Goal: Information Seeking & Learning: Learn about a topic

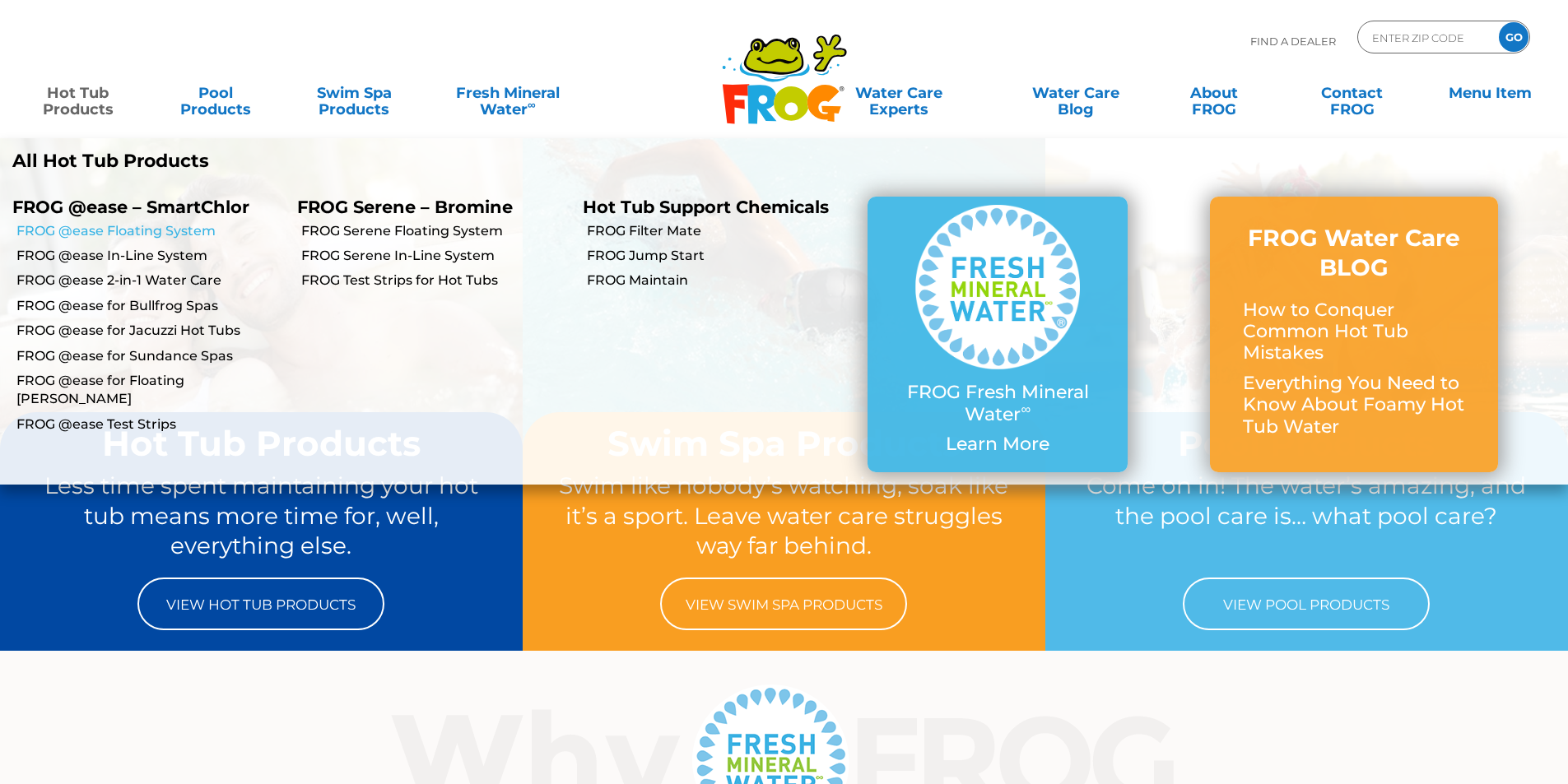
click at [80, 227] on link "FROG @ease Floating System" at bounding box center [151, 231] width 269 height 18
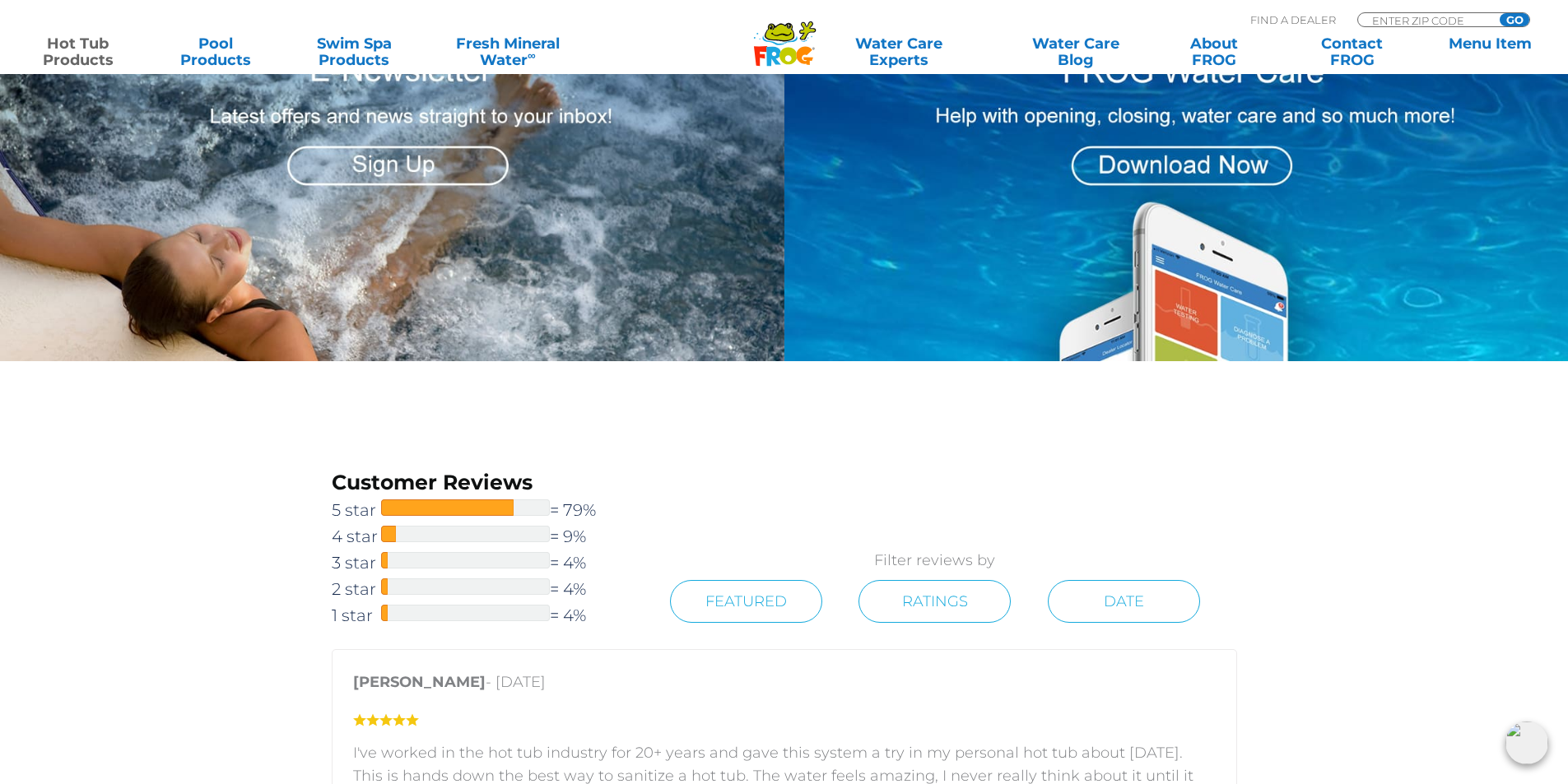
scroll to position [2140, 0]
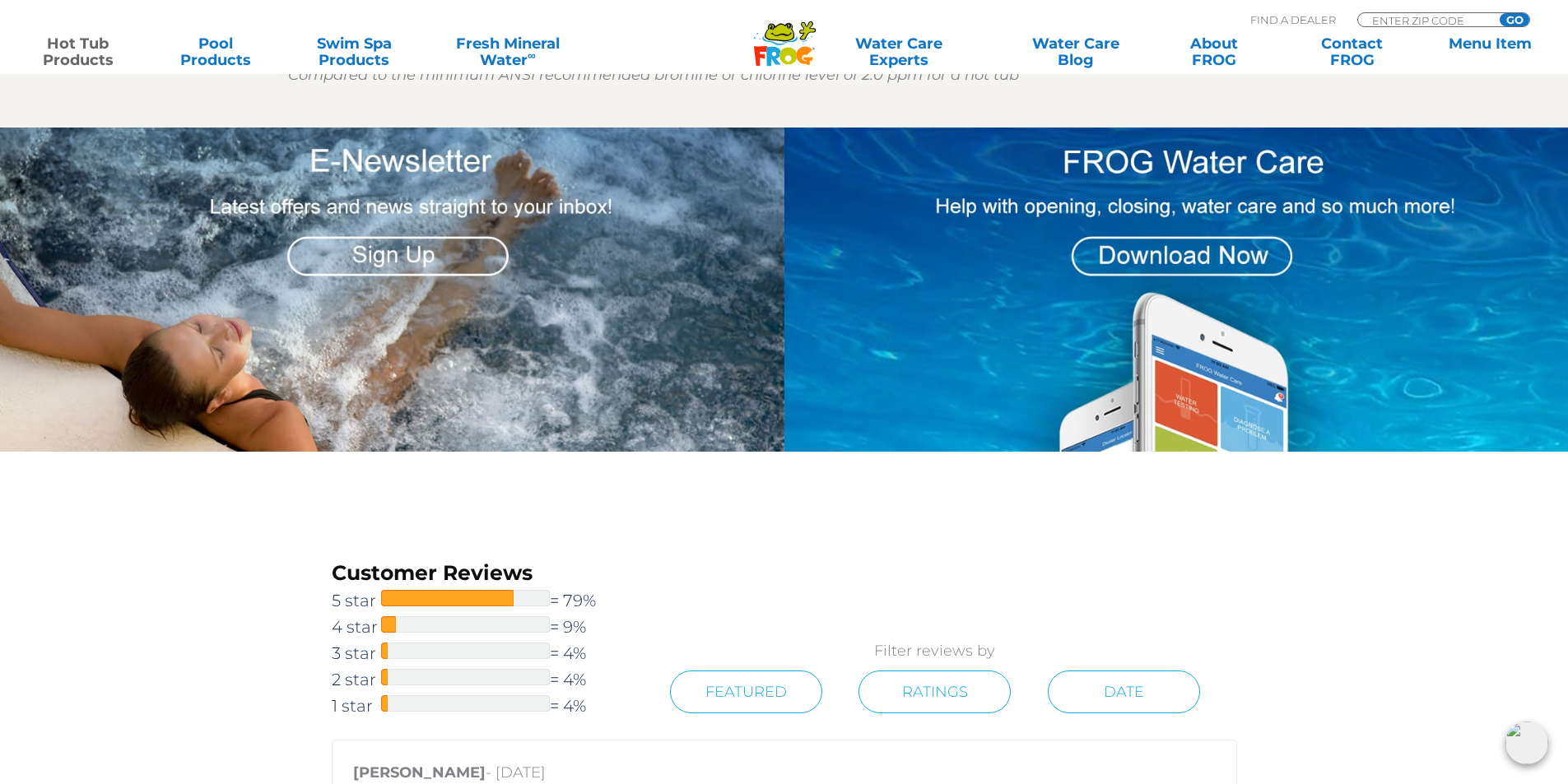
click at [410, 251] on img at bounding box center [392, 289] width 784 height 324
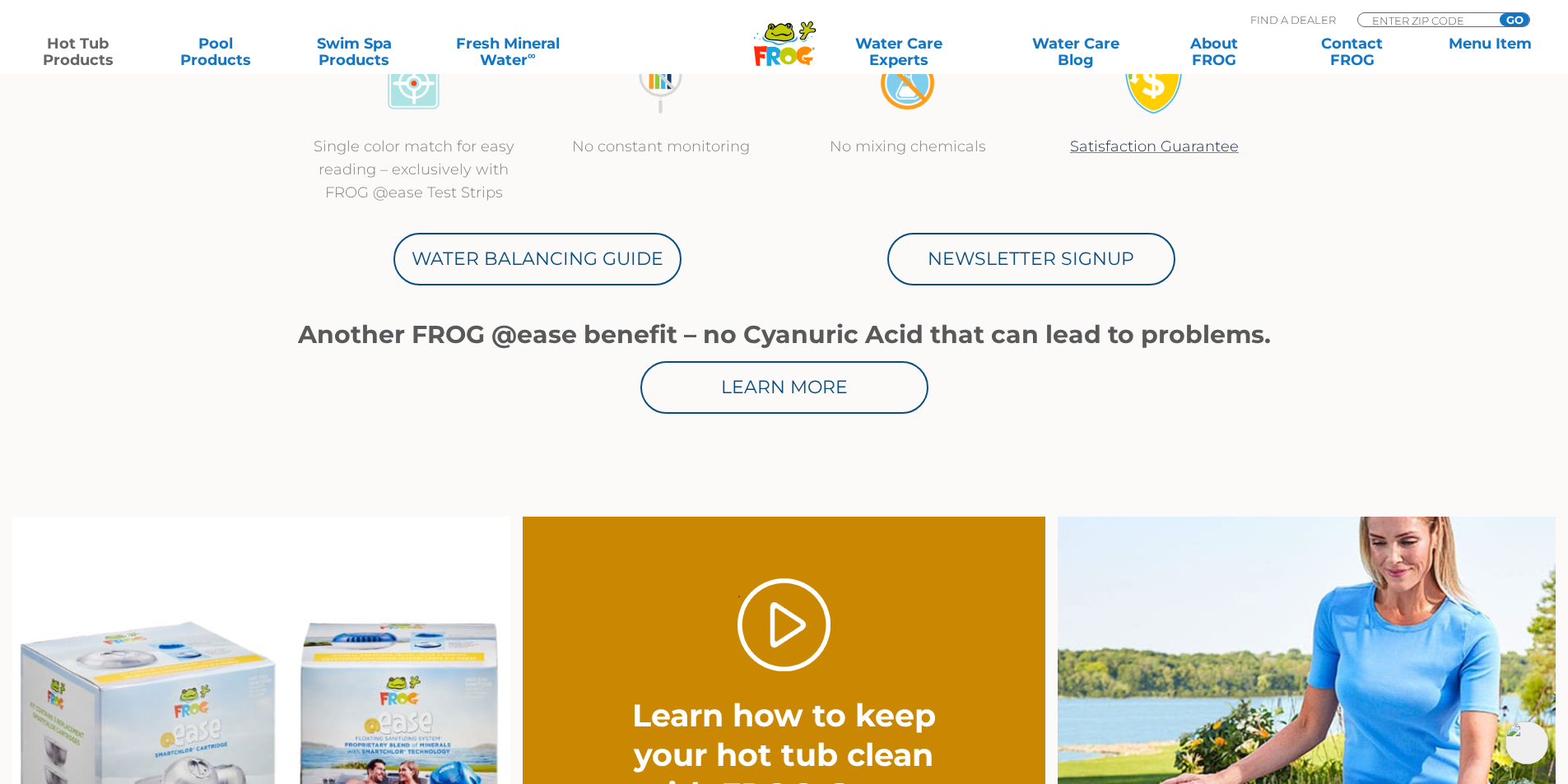
scroll to position [905, 0]
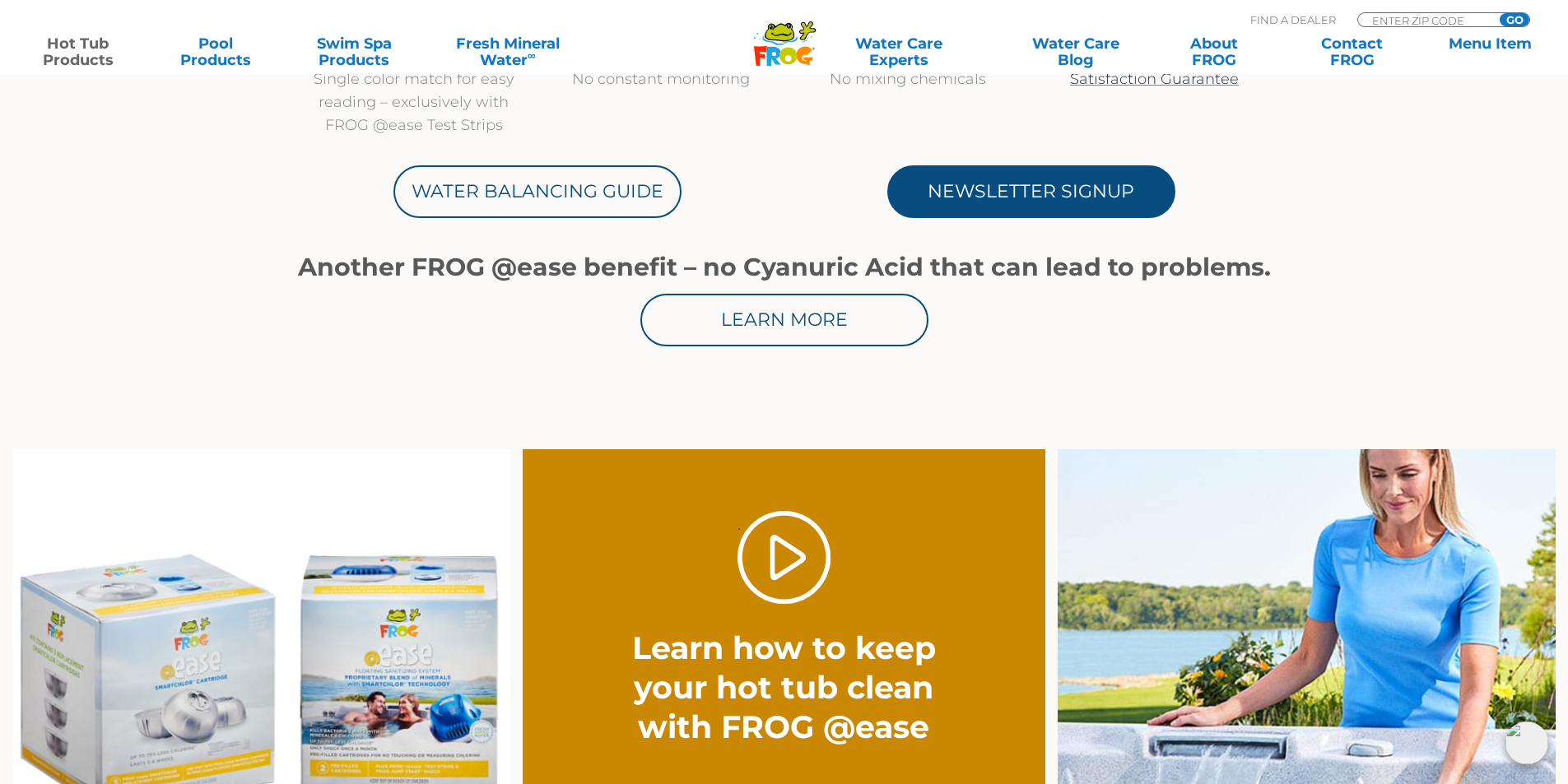
click at [1038, 213] on link "Newsletter Signup" at bounding box center [1031, 191] width 288 height 53
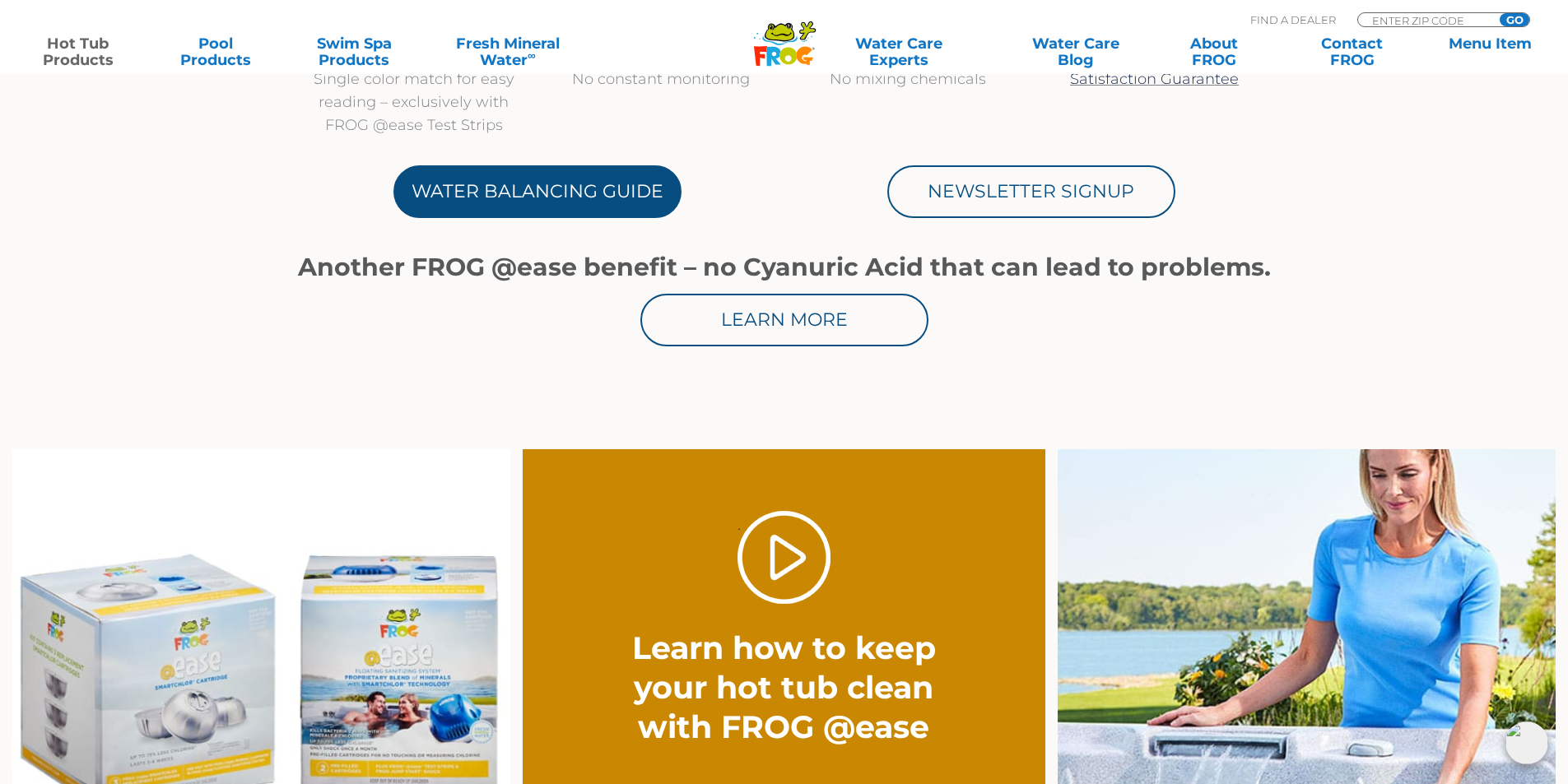
click at [491, 189] on link "Water Balancing Guide" at bounding box center [537, 191] width 288 height 53
click at [635, 210] on link "Water Balancing Guide" at bounding box center [537, 191] width 288 height 53
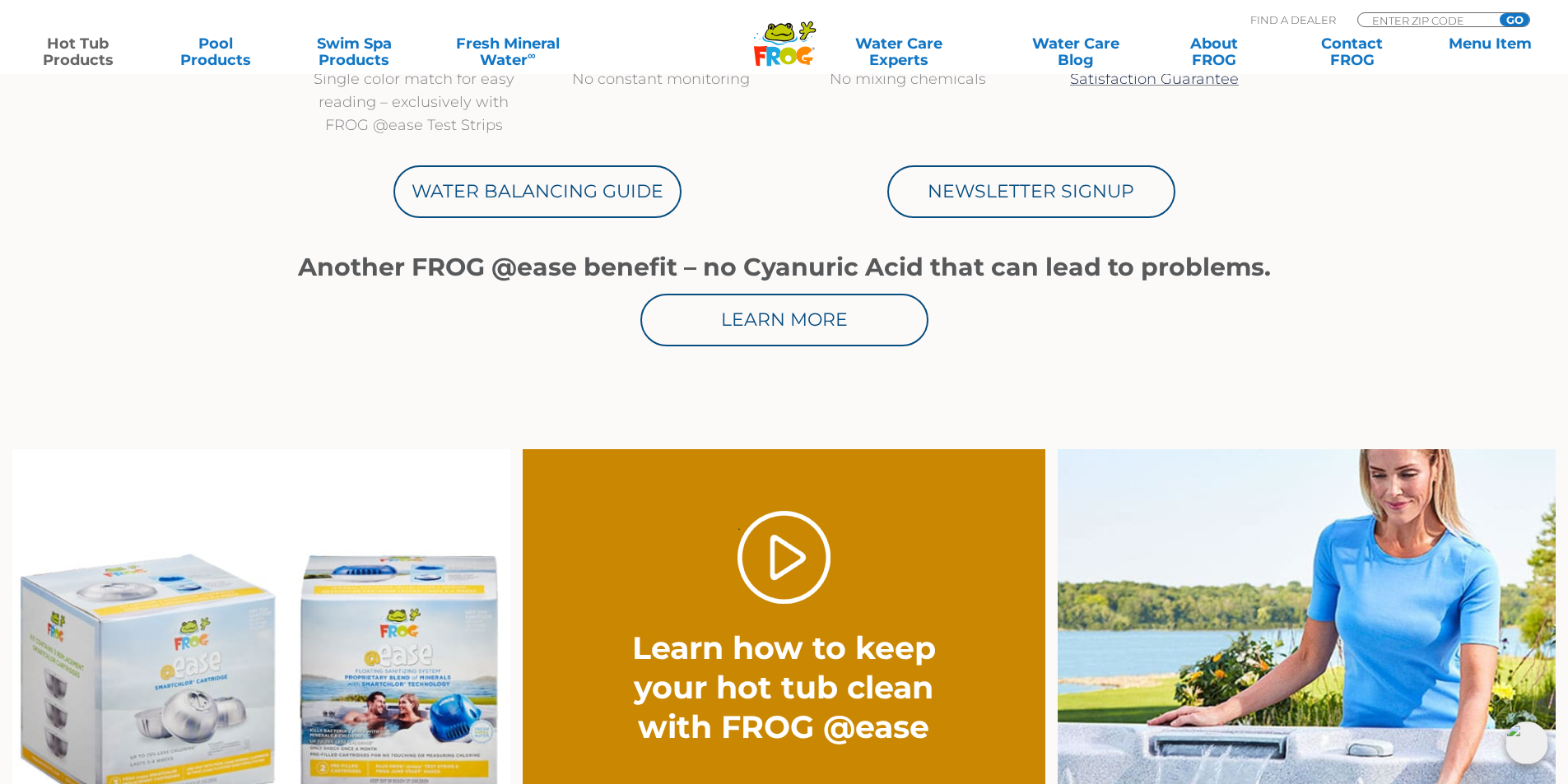
click at [853, 355] on section "Up to 75%* less chlorine with no frustrating yo-yo chlorine levels Shock only o…" at bounding box center [784, 111] width 988 height 677
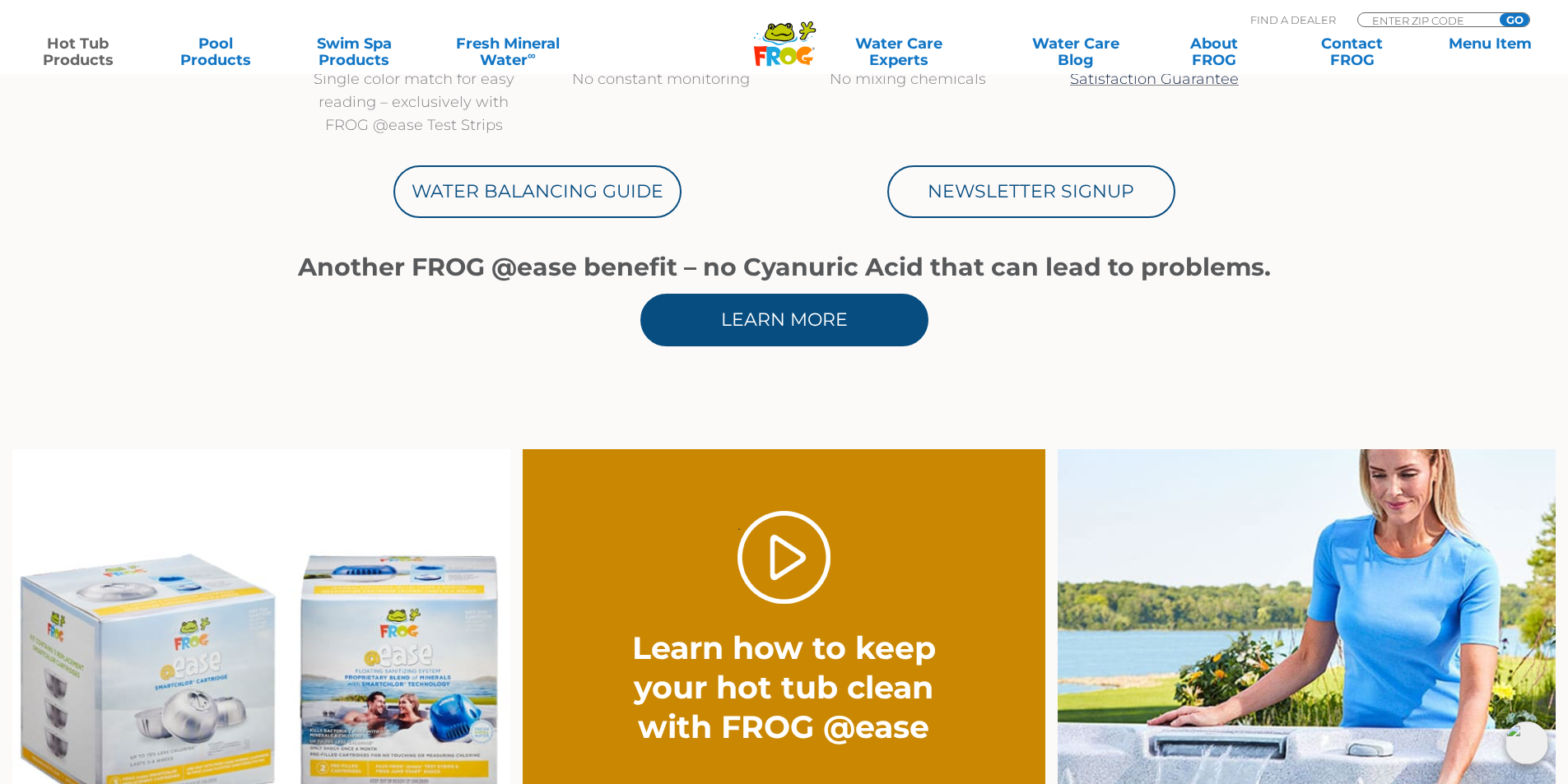
click at [824, 320] on link "Learn More" at bounding box center [784, 320] width 288 height 53
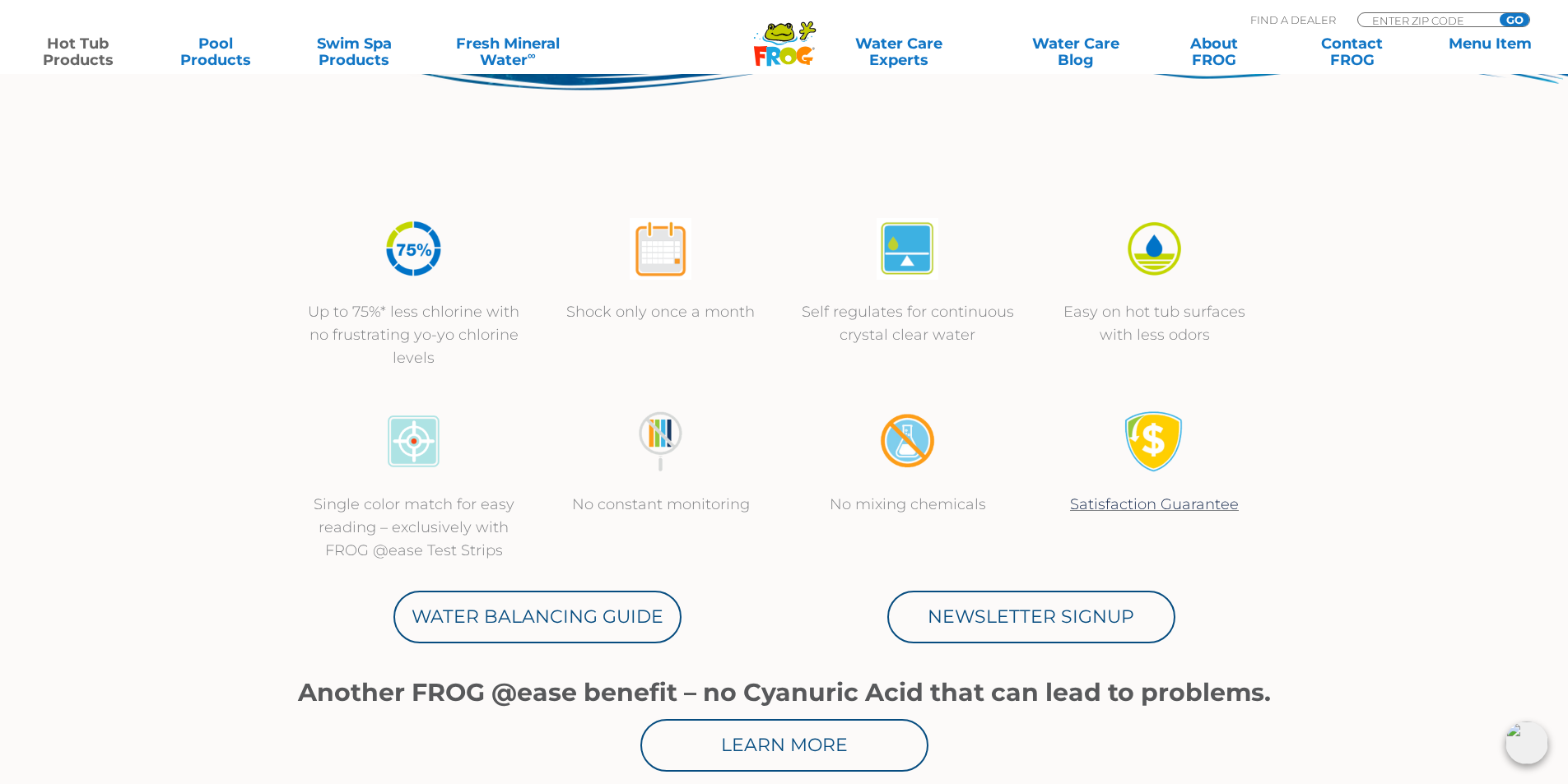
scroll to position [576, 0]
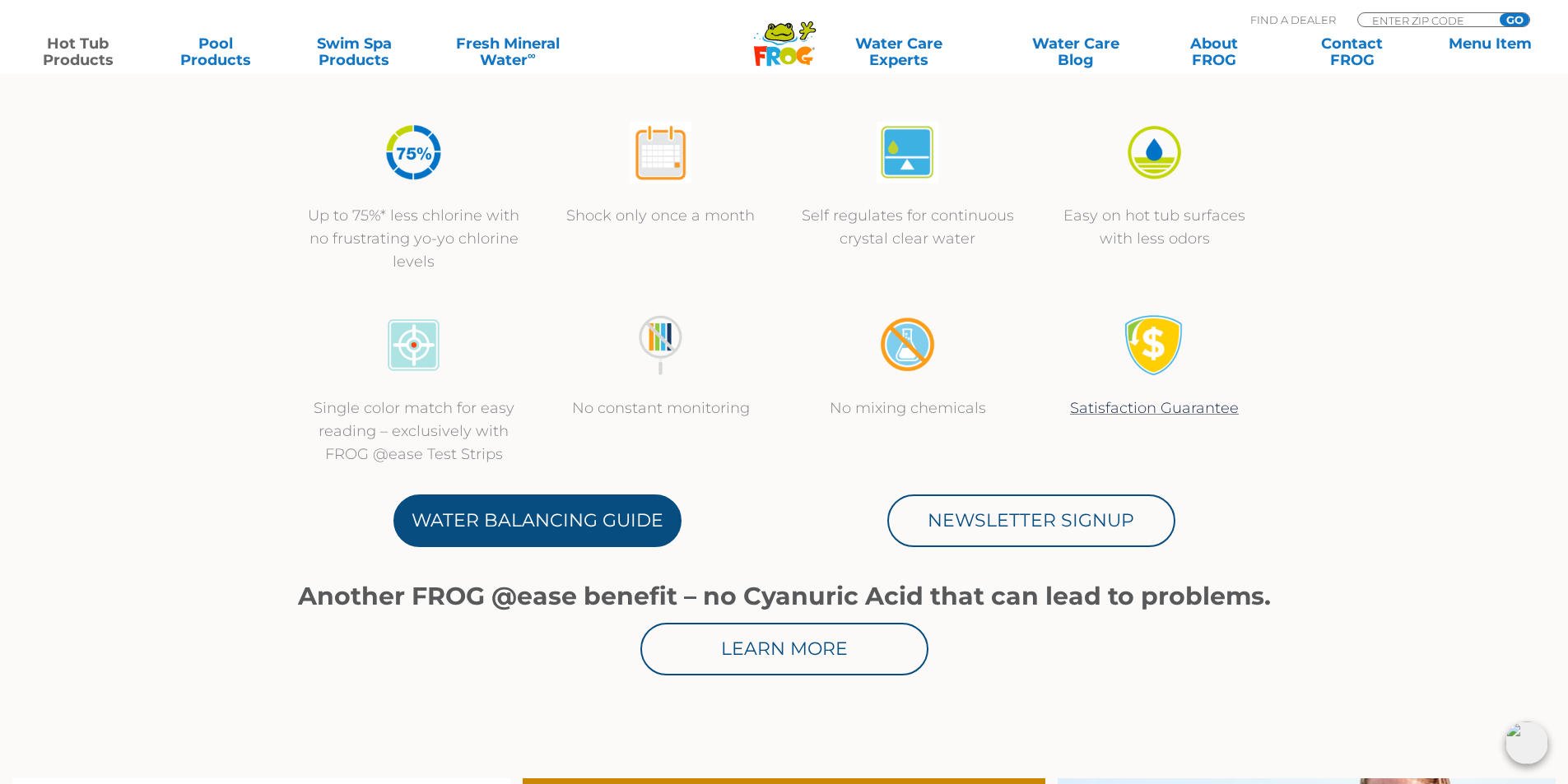
click at [531, 530] on link "Water Balancing Guide" at bounding box center [537, 521] width 288 height 53
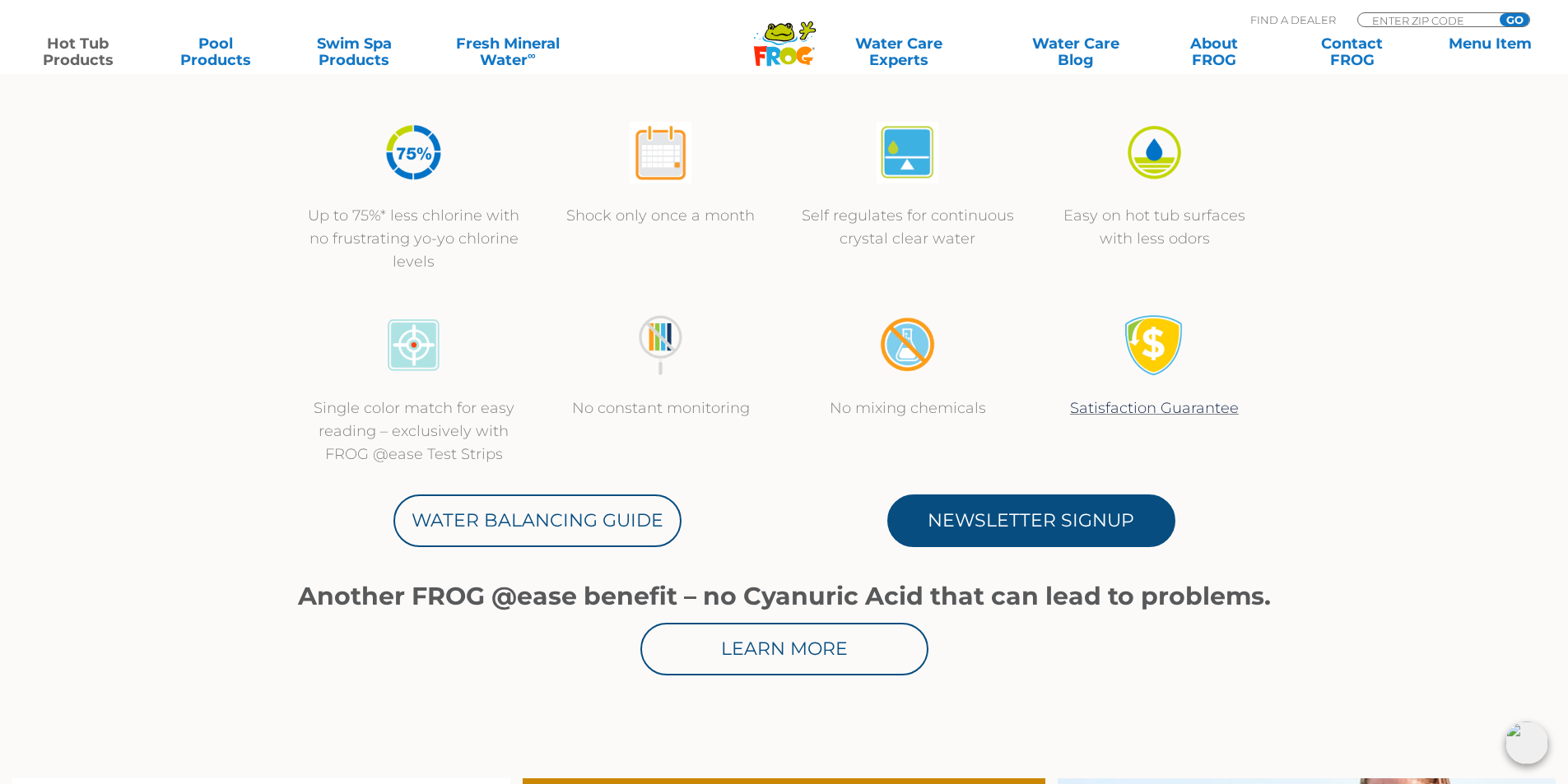
click at [1031, 519] on link "Newsletter Signup" at bounding box center [1031, 521] width 288 height 53
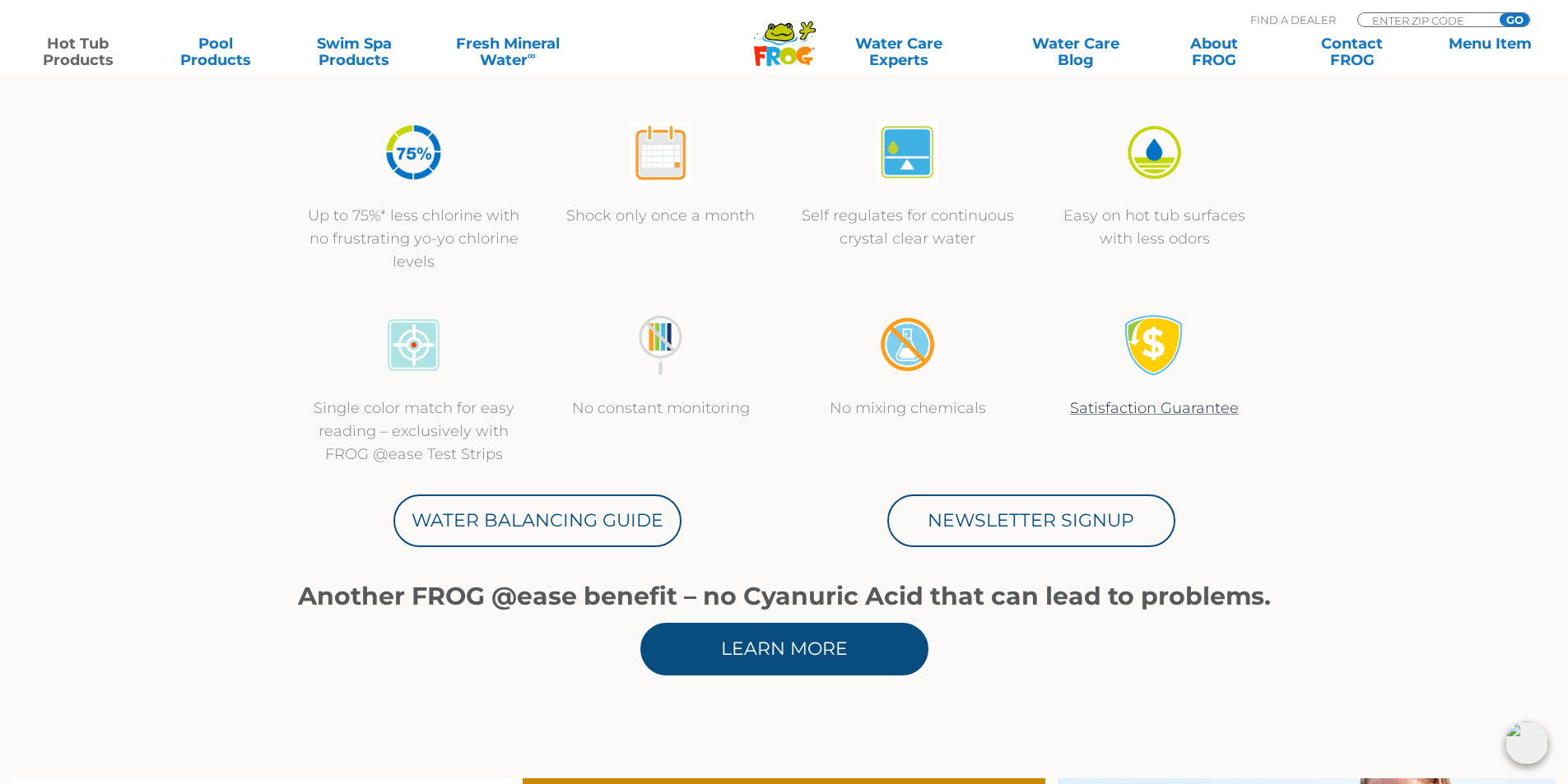
click at [853, 633] on link "Learn More" at bounding box center [784, 649] width 288 height 53
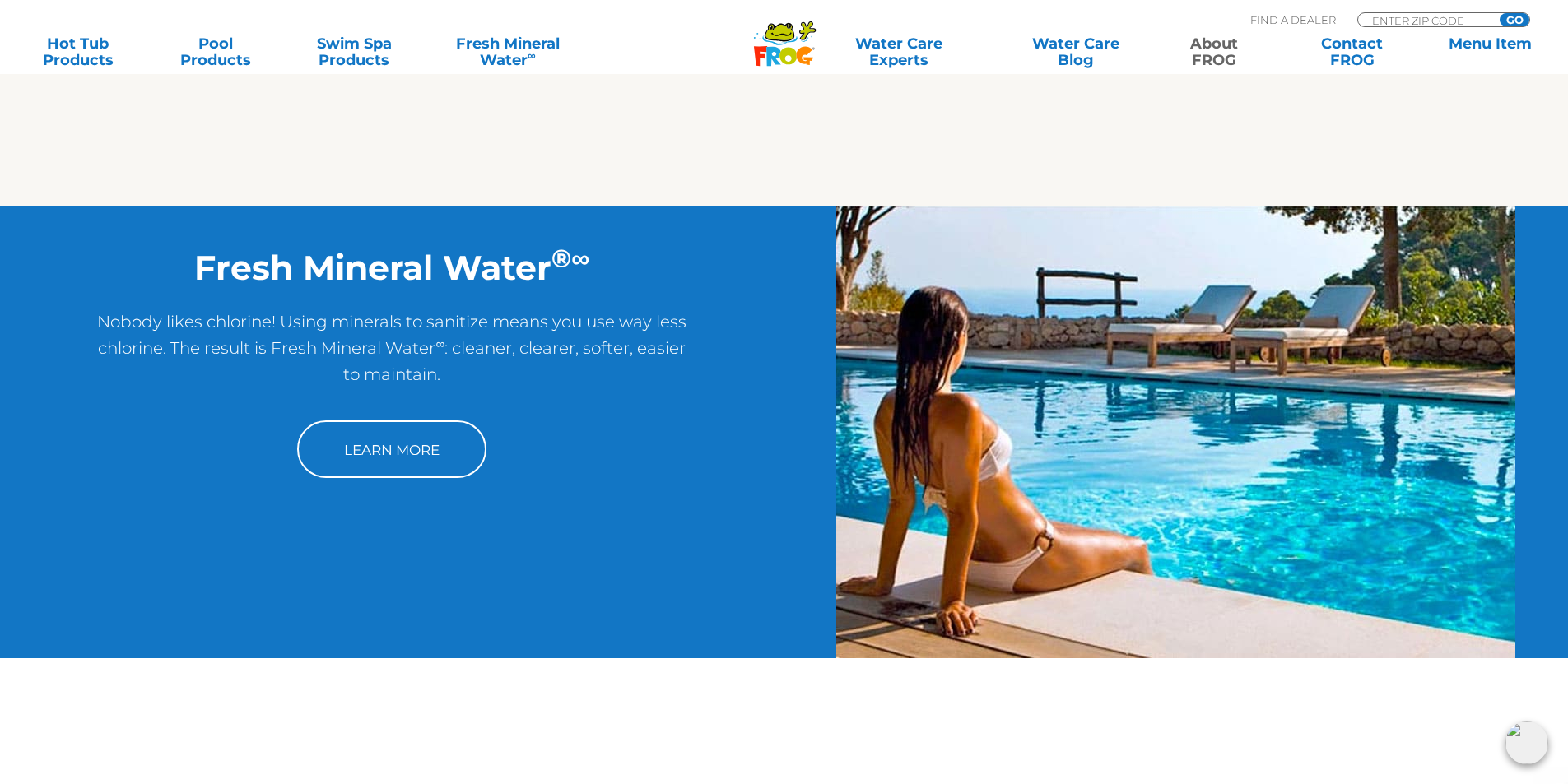
scroll to position [1317, 0]
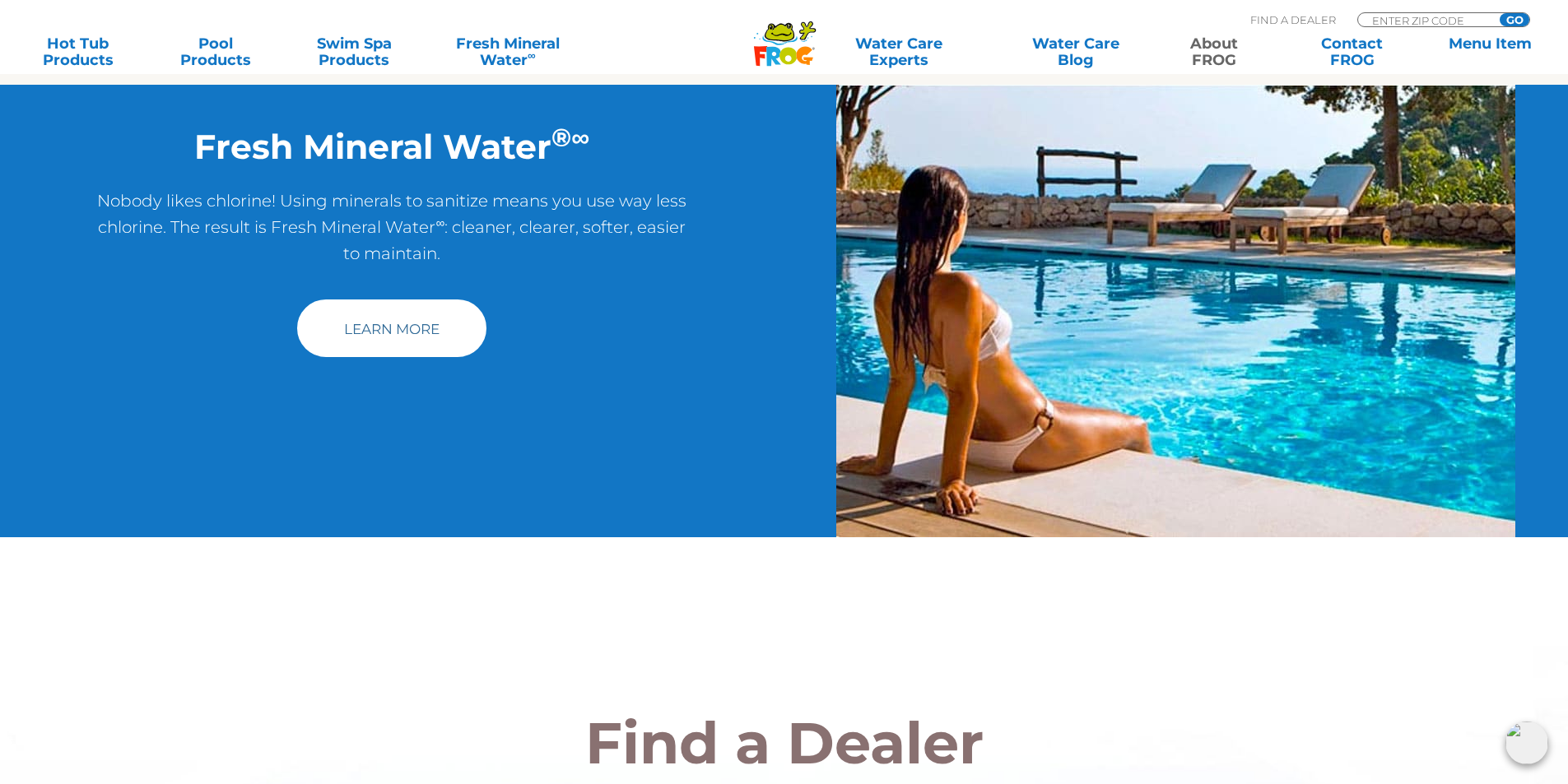
click at [396, 334] on link "Learn More" at bounding box center [391, 328] width 190 height 57
click at [404, 338] on link "Learn More" at bounding box center [391, 328] width 190 height 57
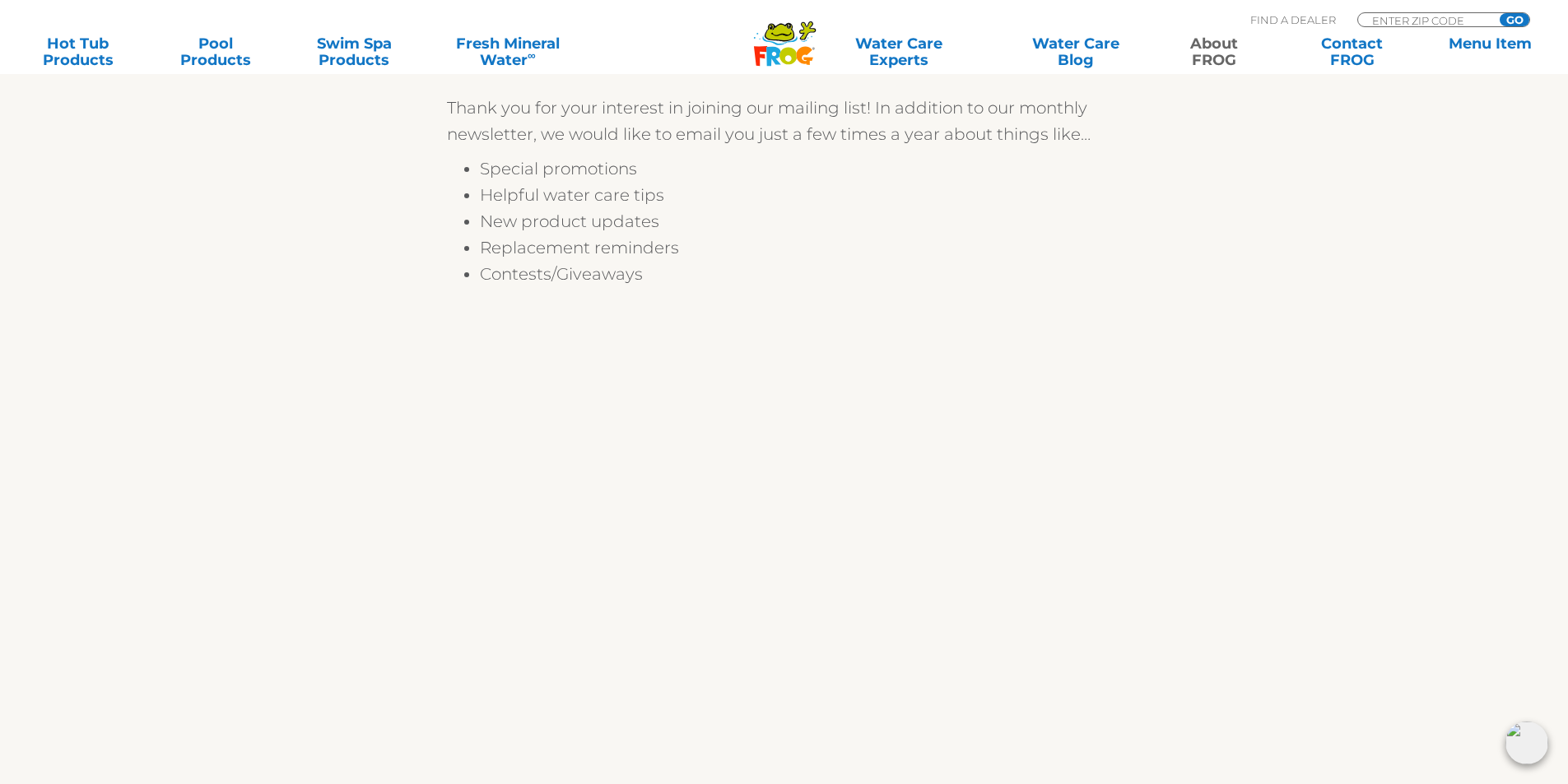
scroll to position [0, 0]
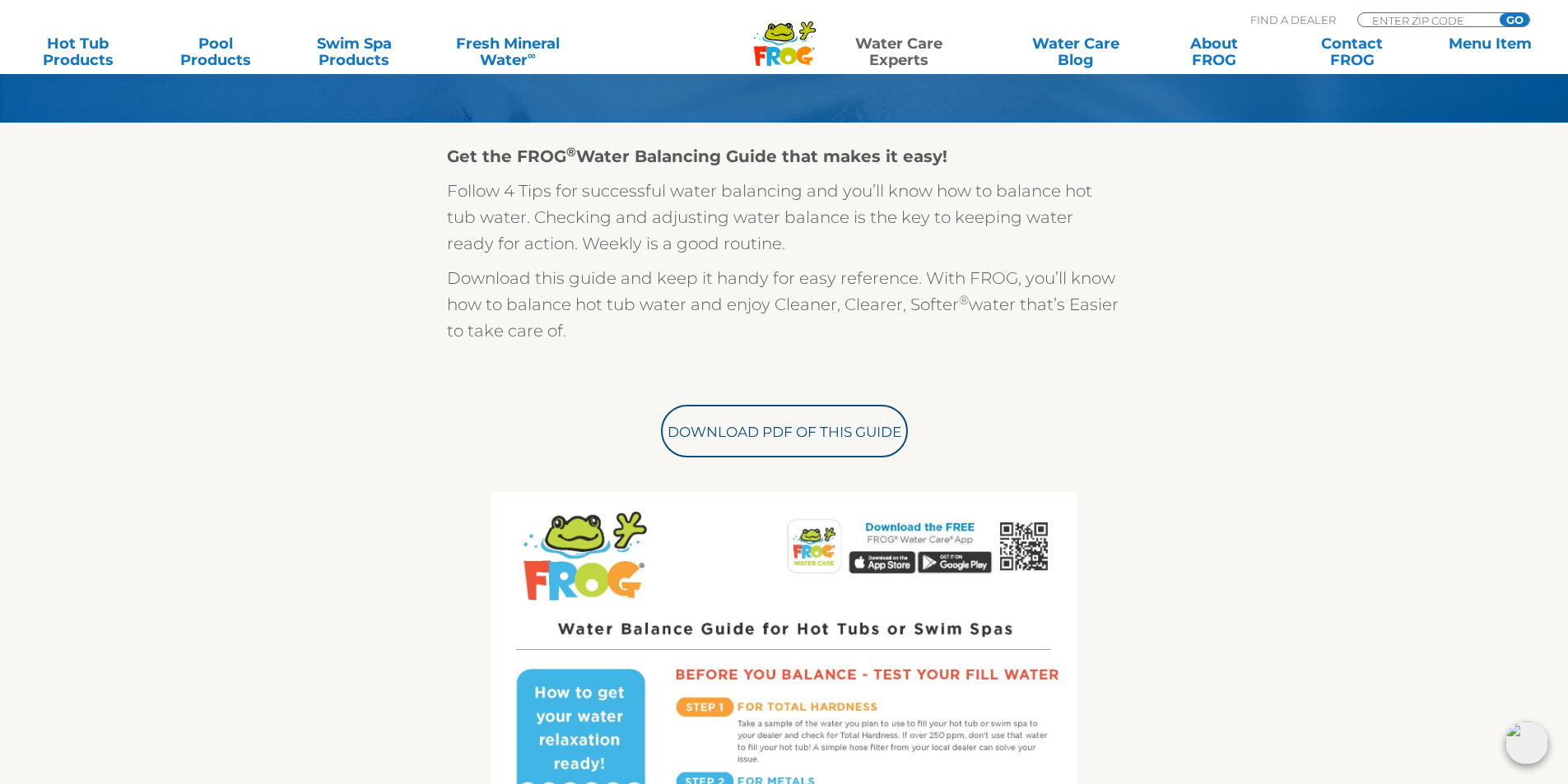
scroll to position [83, 0]
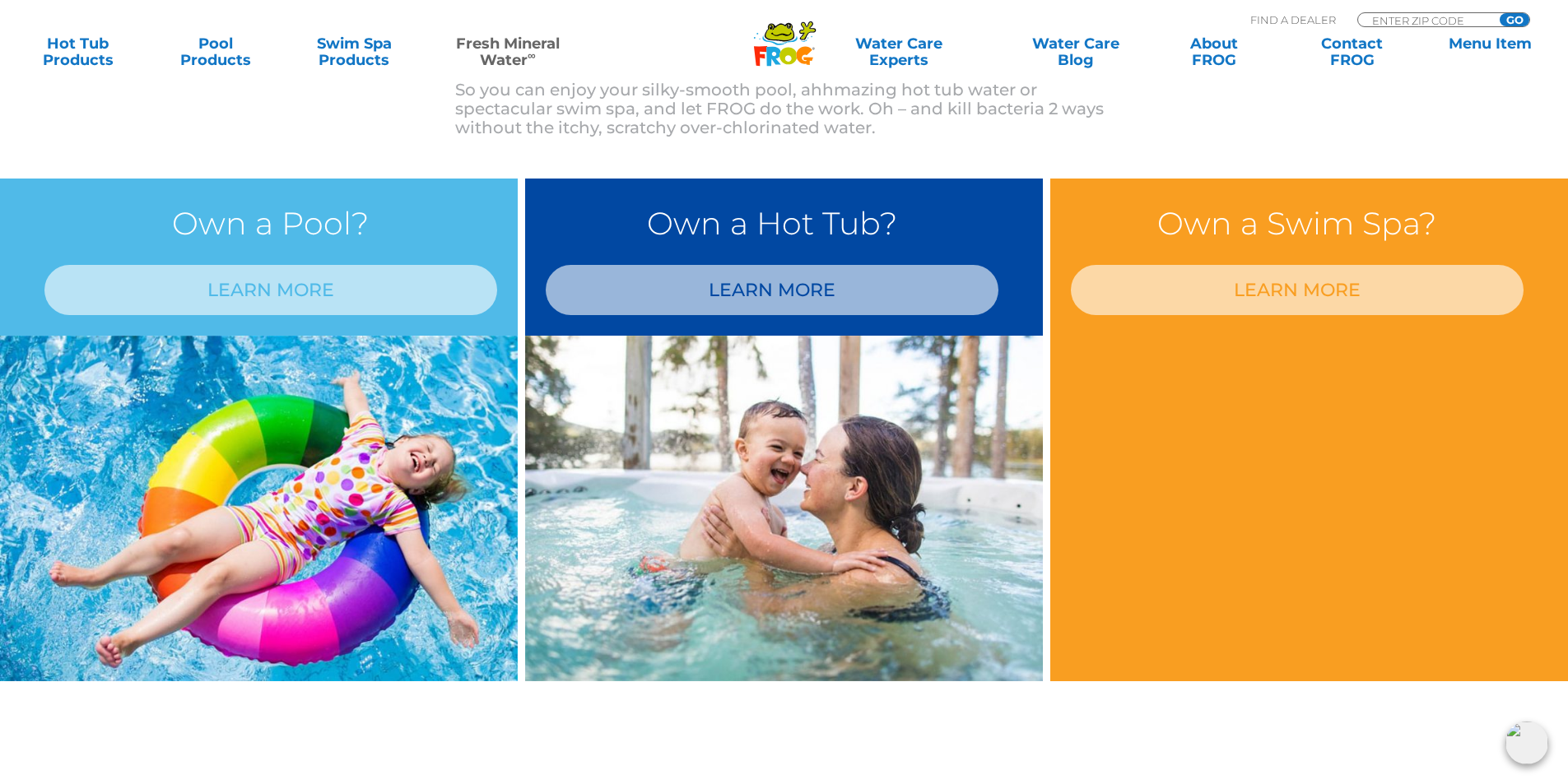
scroll to position [1317, 0]
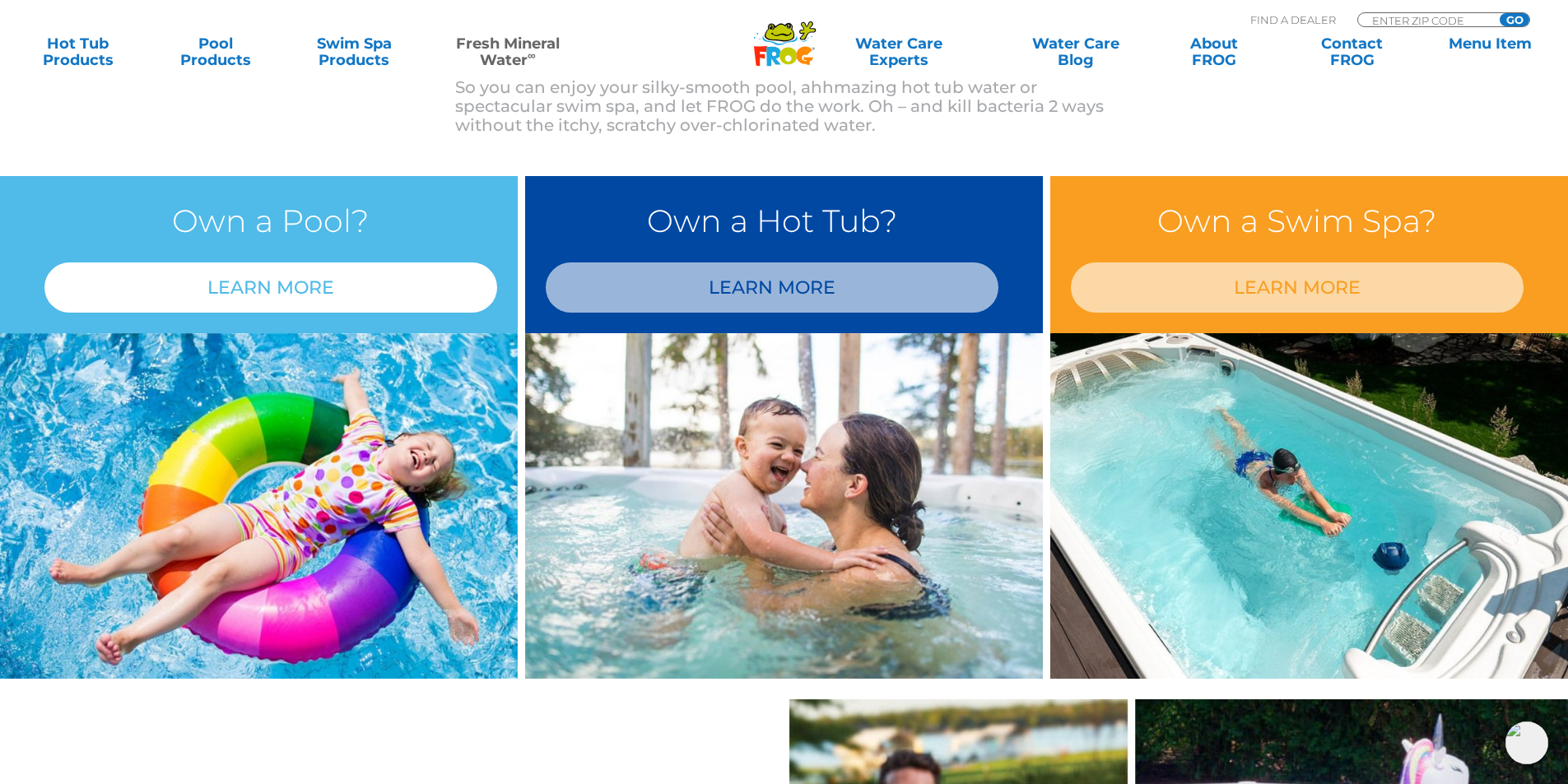
click at [289, 279] on link "LEARN MORE" at bounding box center [271, 287] width 453 height 50
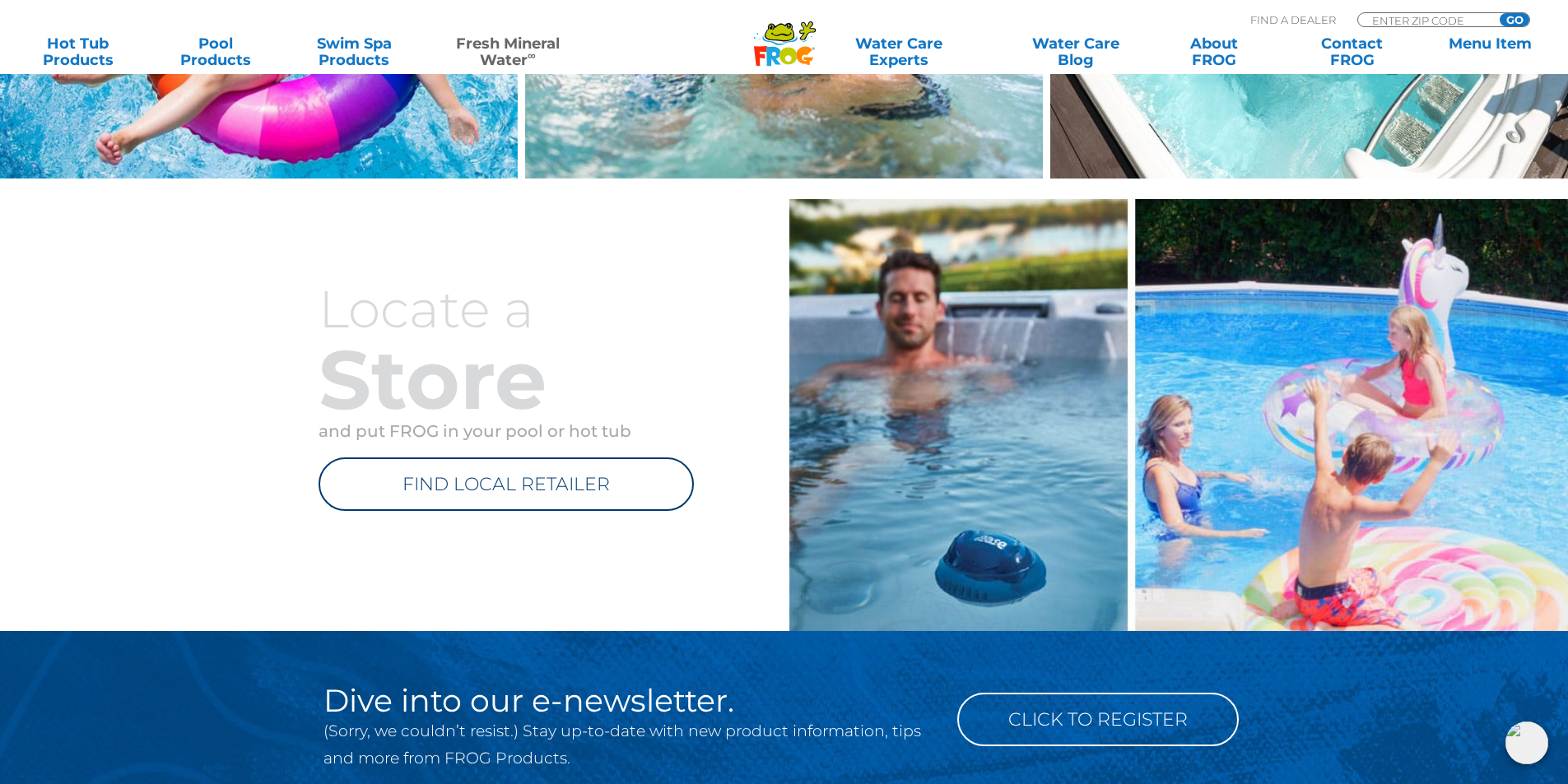
scroll to position [1975, 0]
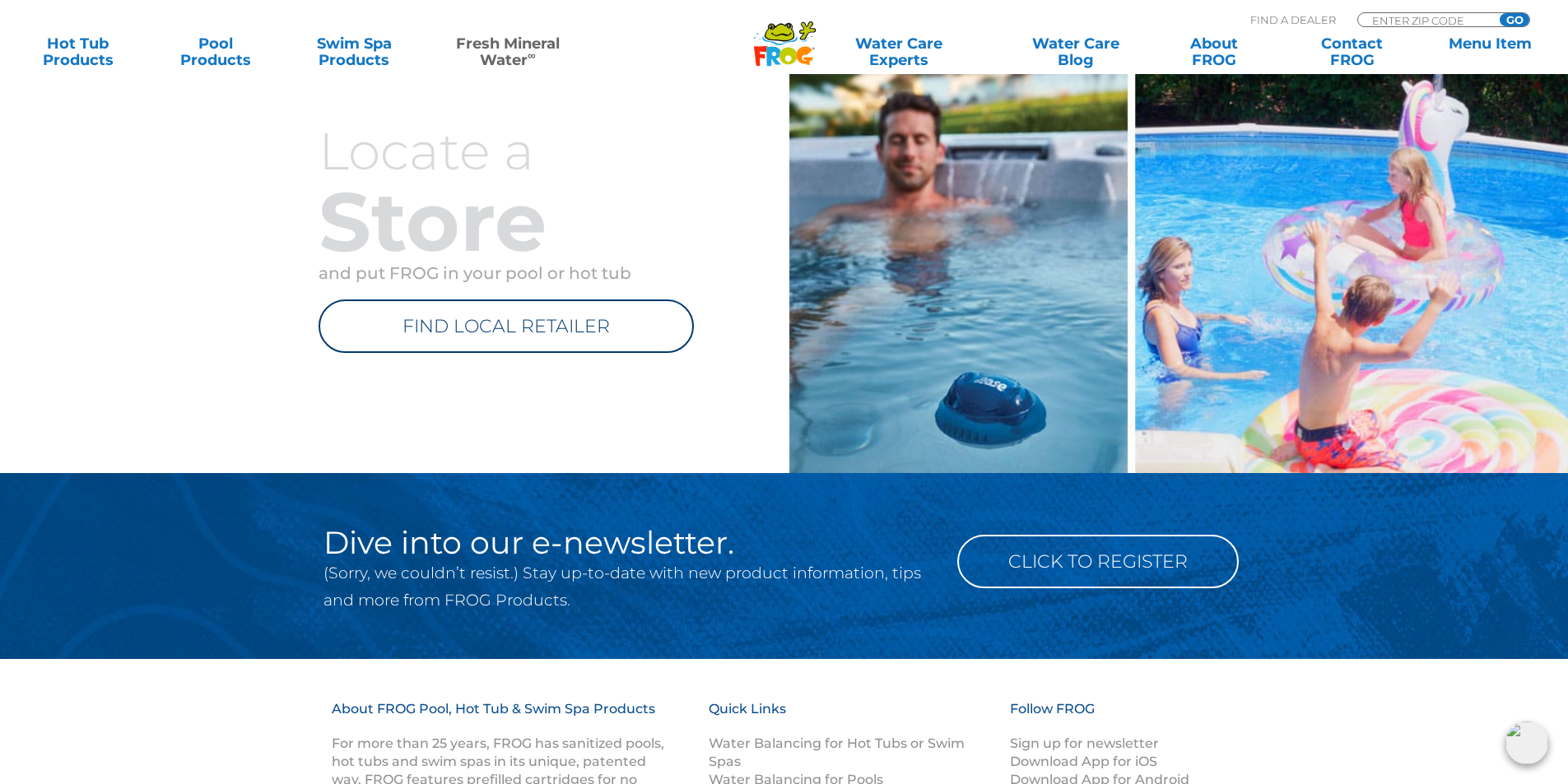
click at [528, 328] on link "FIND LOCAL RETAILER" at bounding box center [506, 326] width 375 height 54
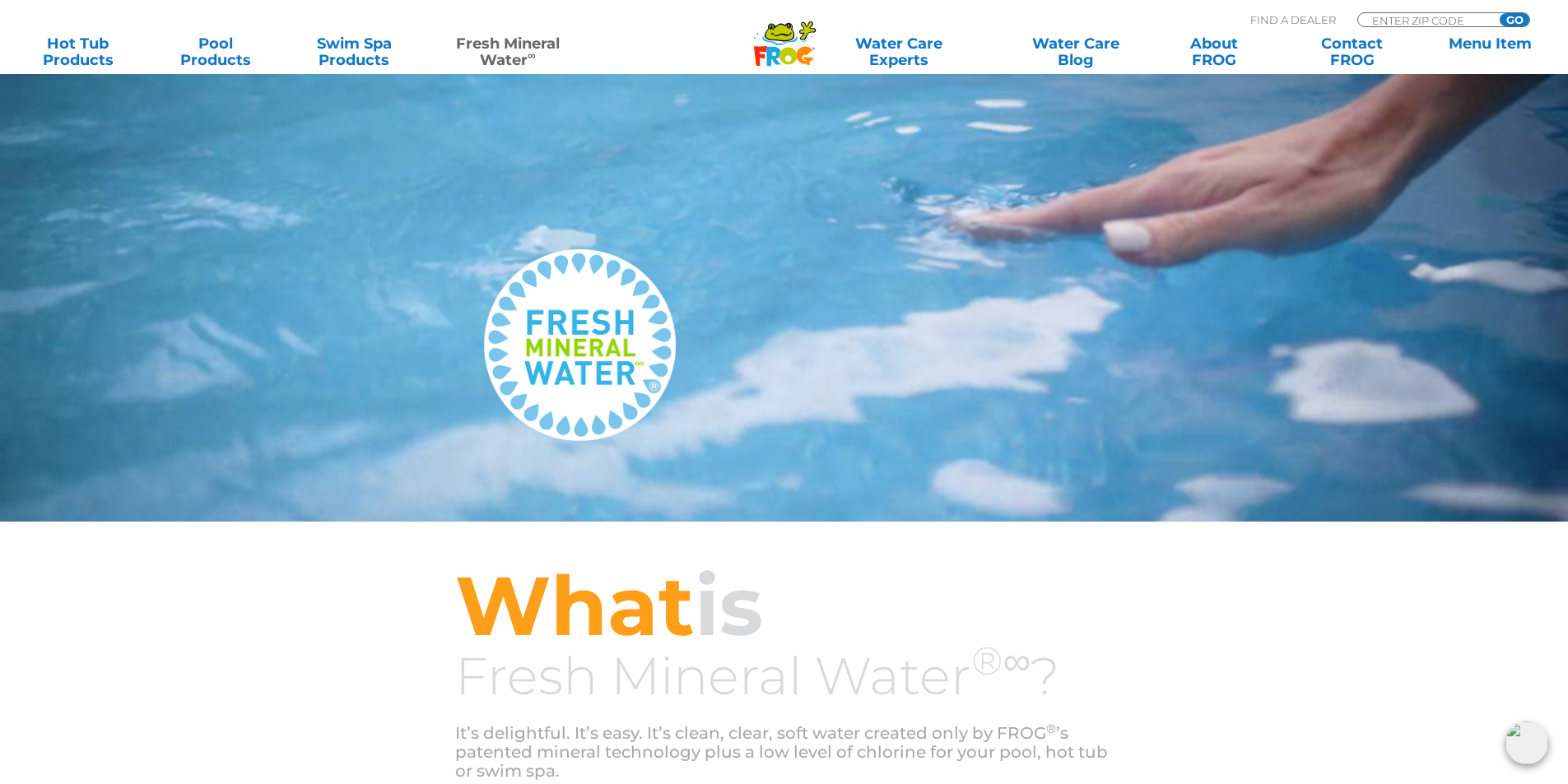
scroll to position [0, 0]
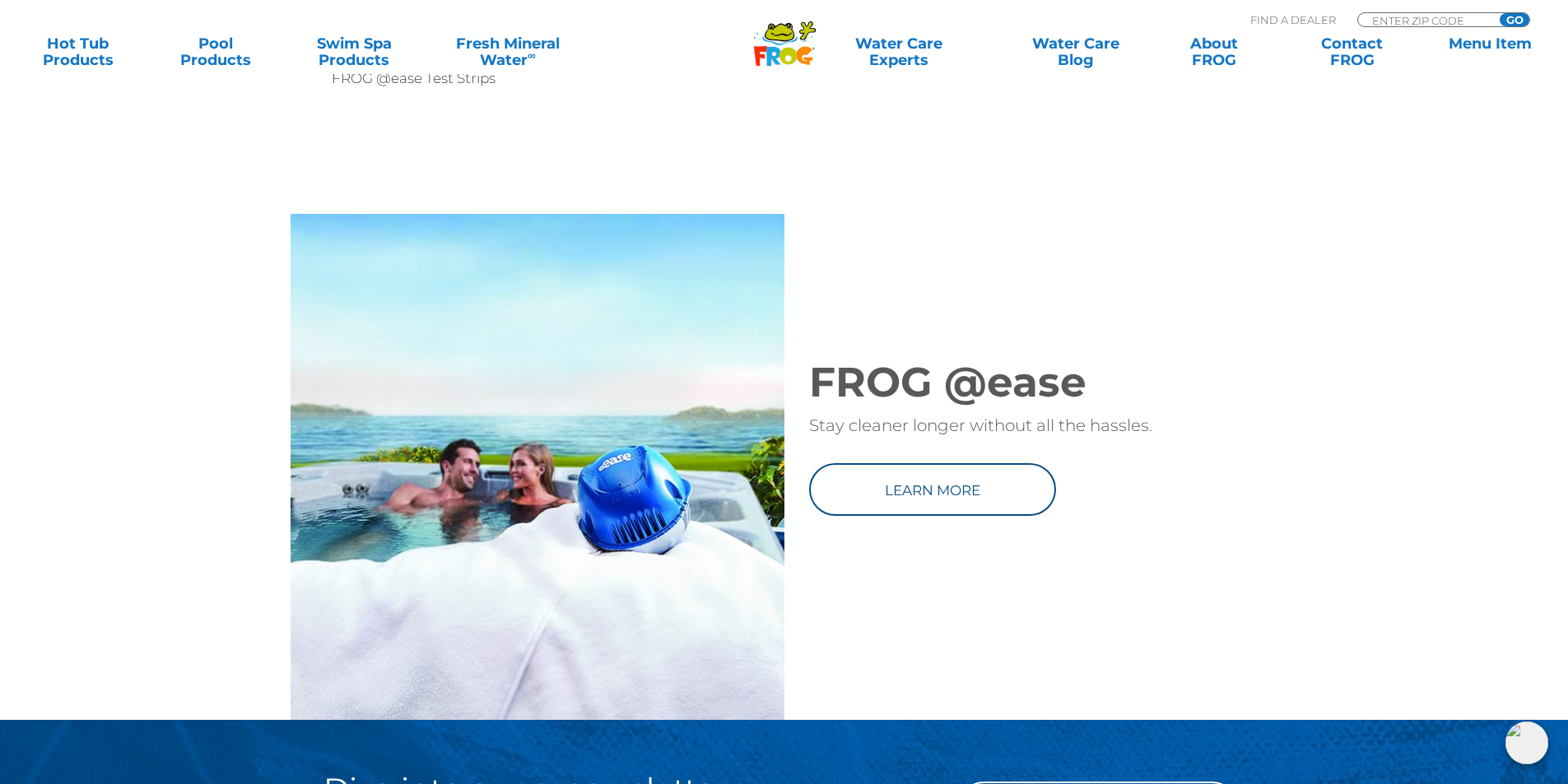
scroll to position [2057, 0]
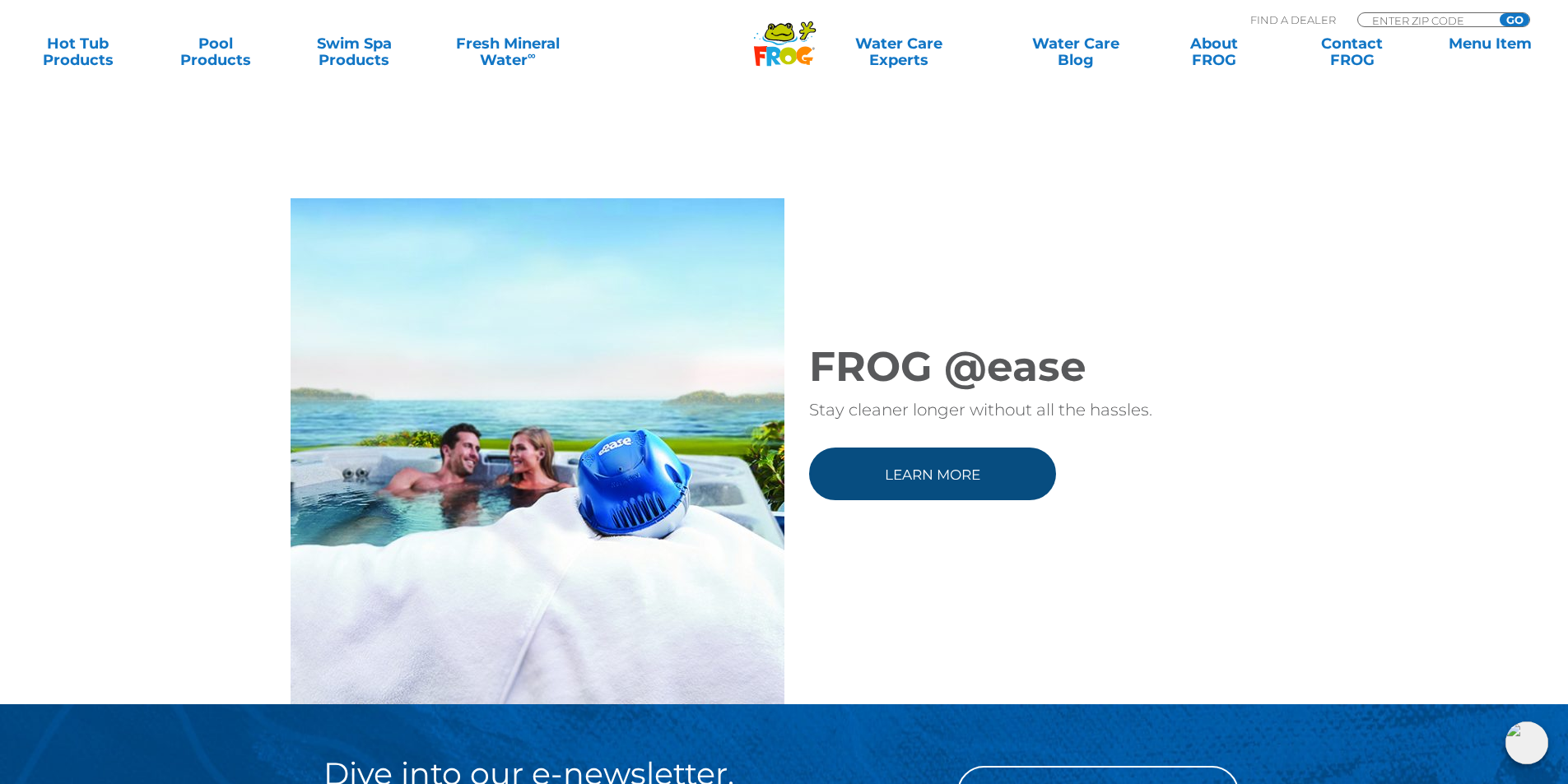
click at [907, 495] on link "Learn more" at bounding box center [932, 474] width 247 height 53
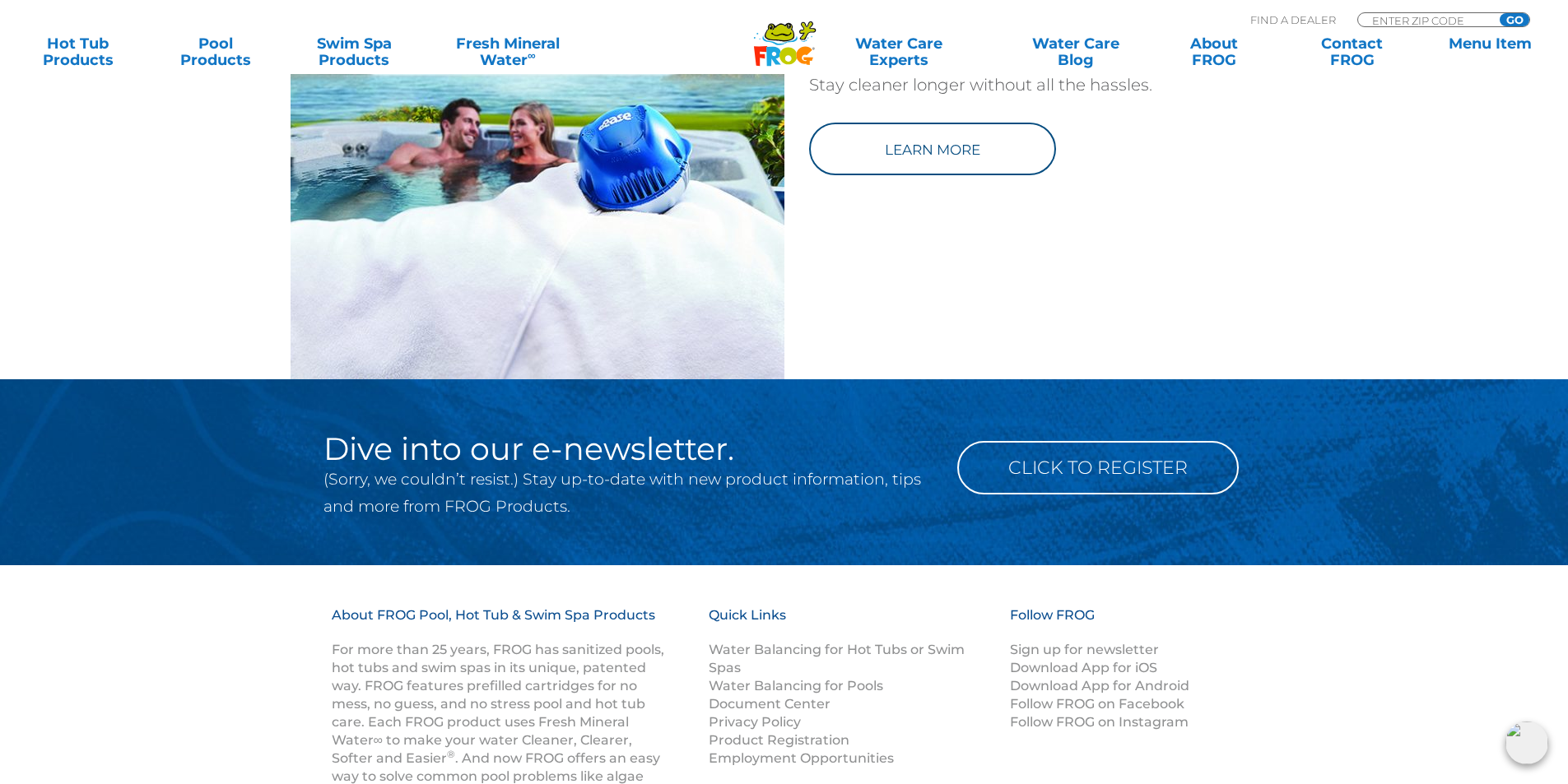
scroll to position [2386, 0]
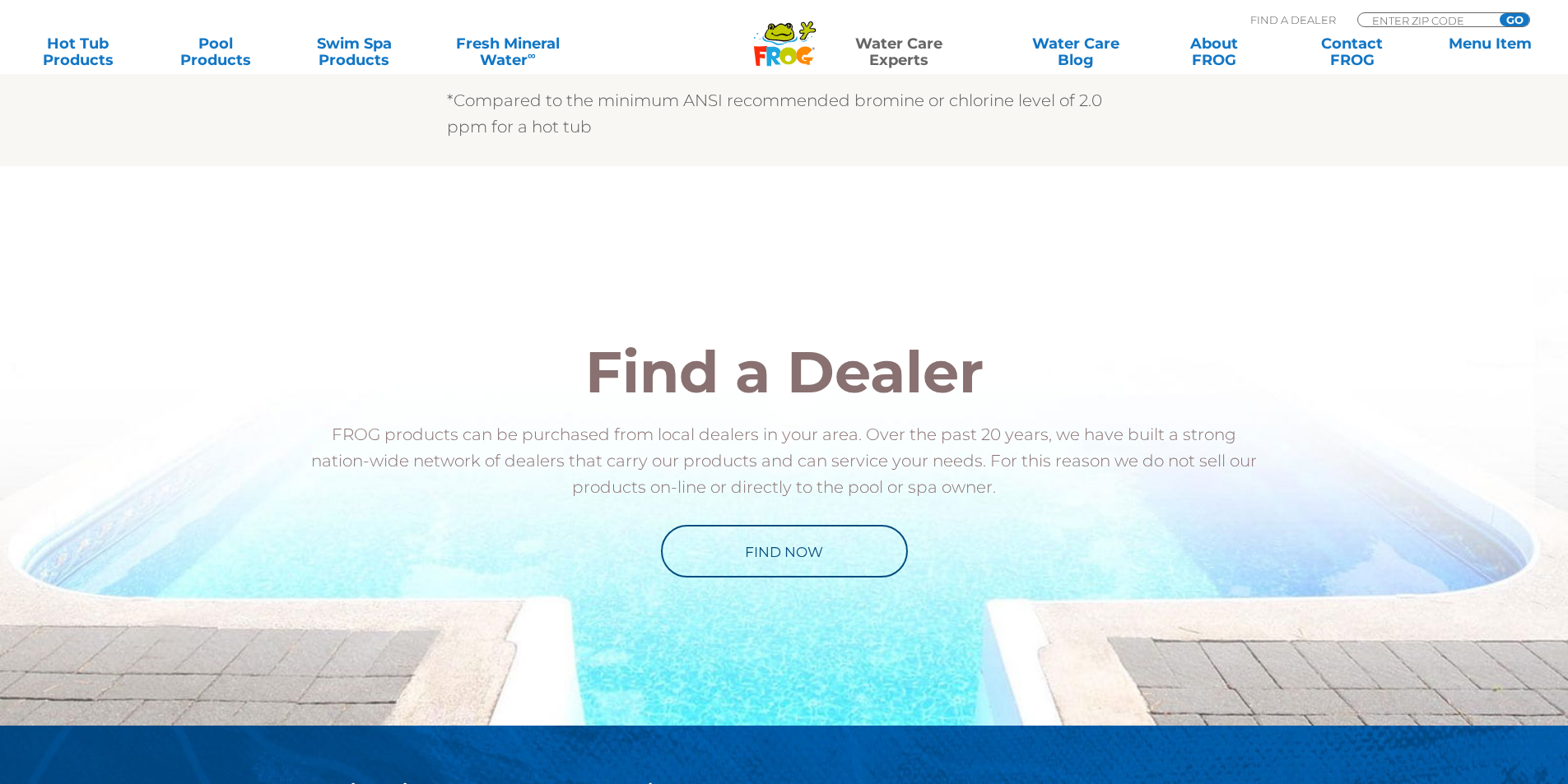
scroll to position [1646, 0]
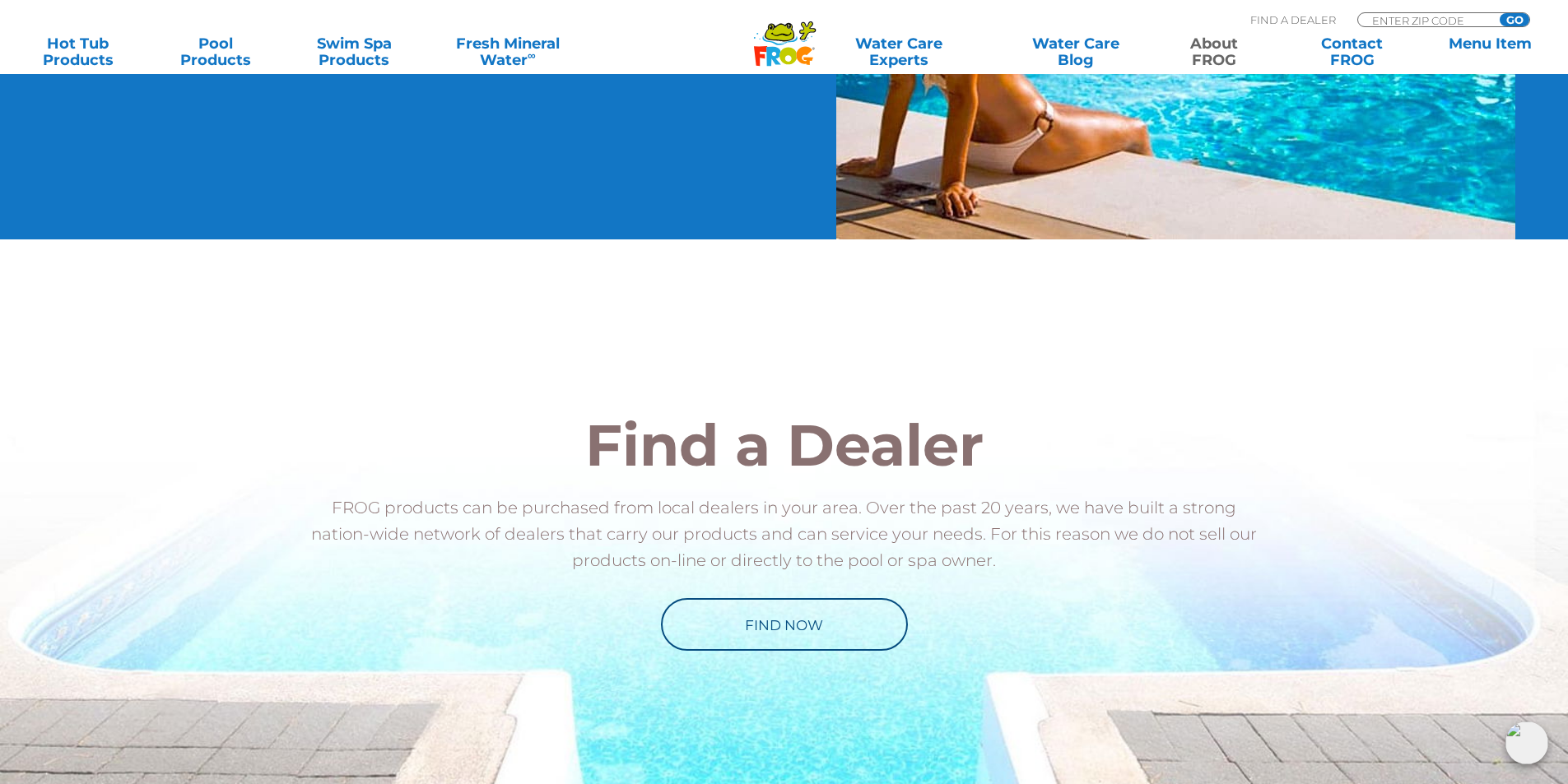
scroll to position [1646, 0]
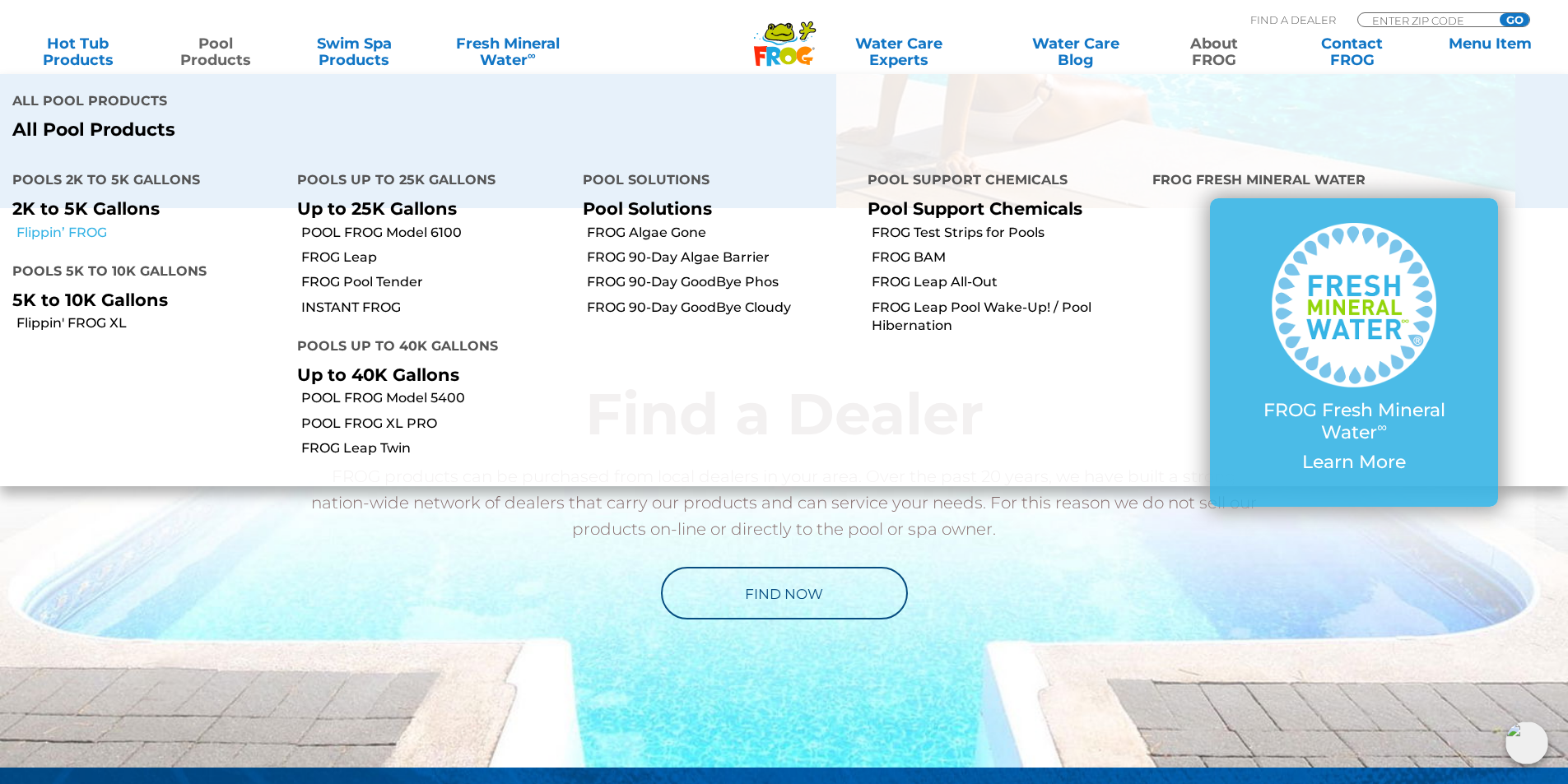
click at [84, 236] on link "Flippin’ FROG" at bounding box center [151, 233] width 269 height 18
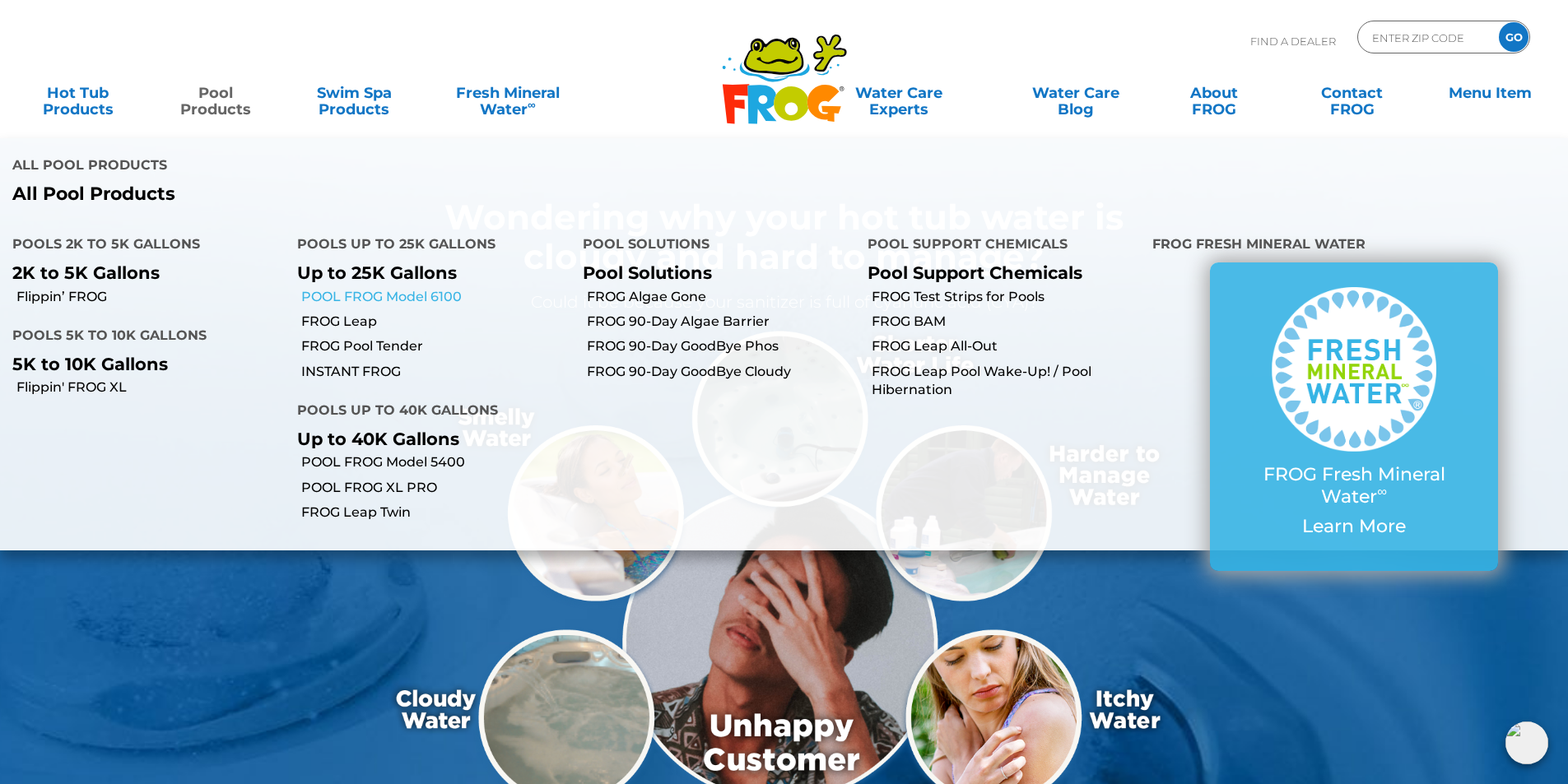
click at [406, 292] on link "POOL FROG Model 6100" at bounding box center [436, 297] width 269 height 18
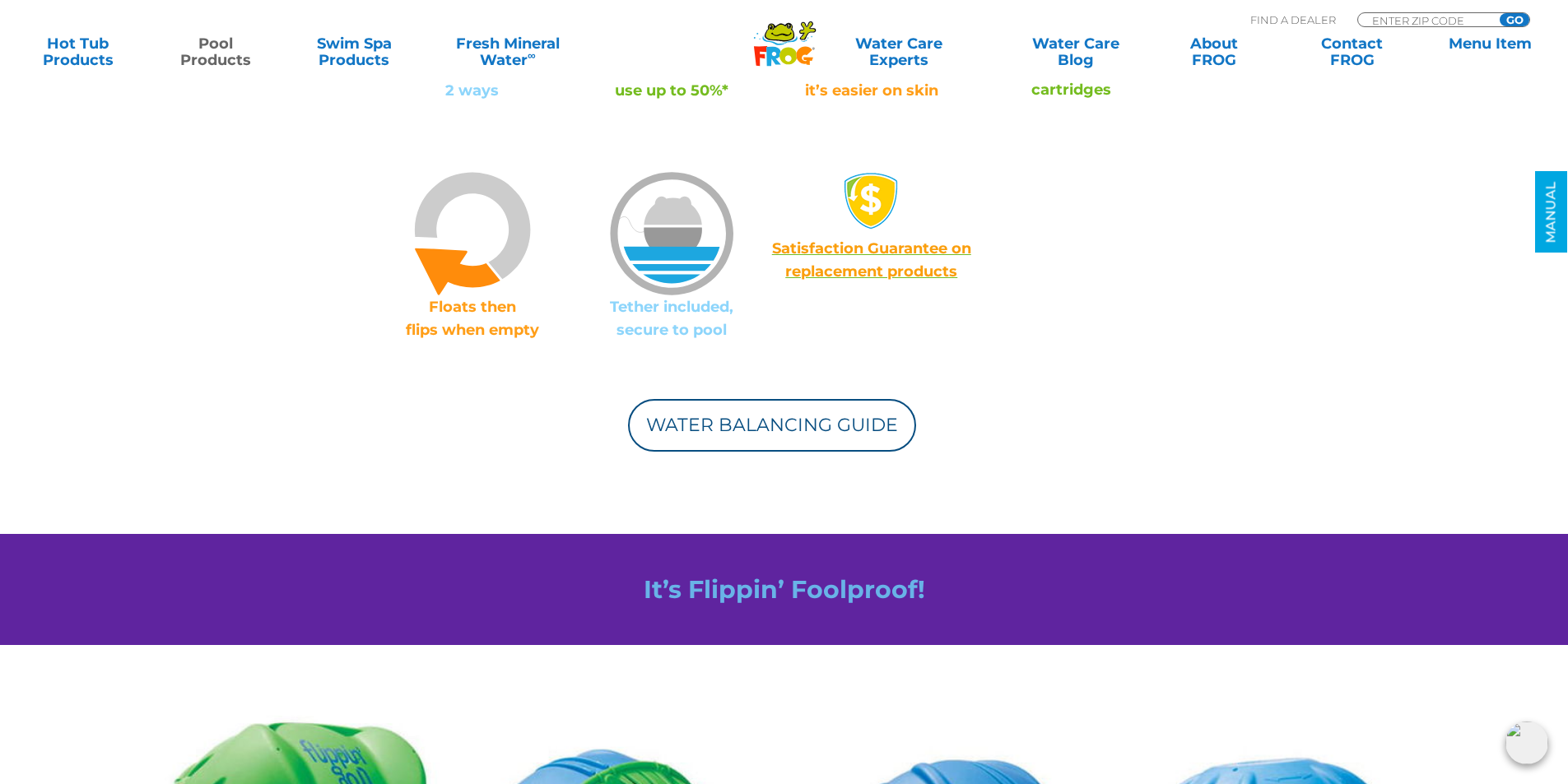
scroll to position [1563, 0]
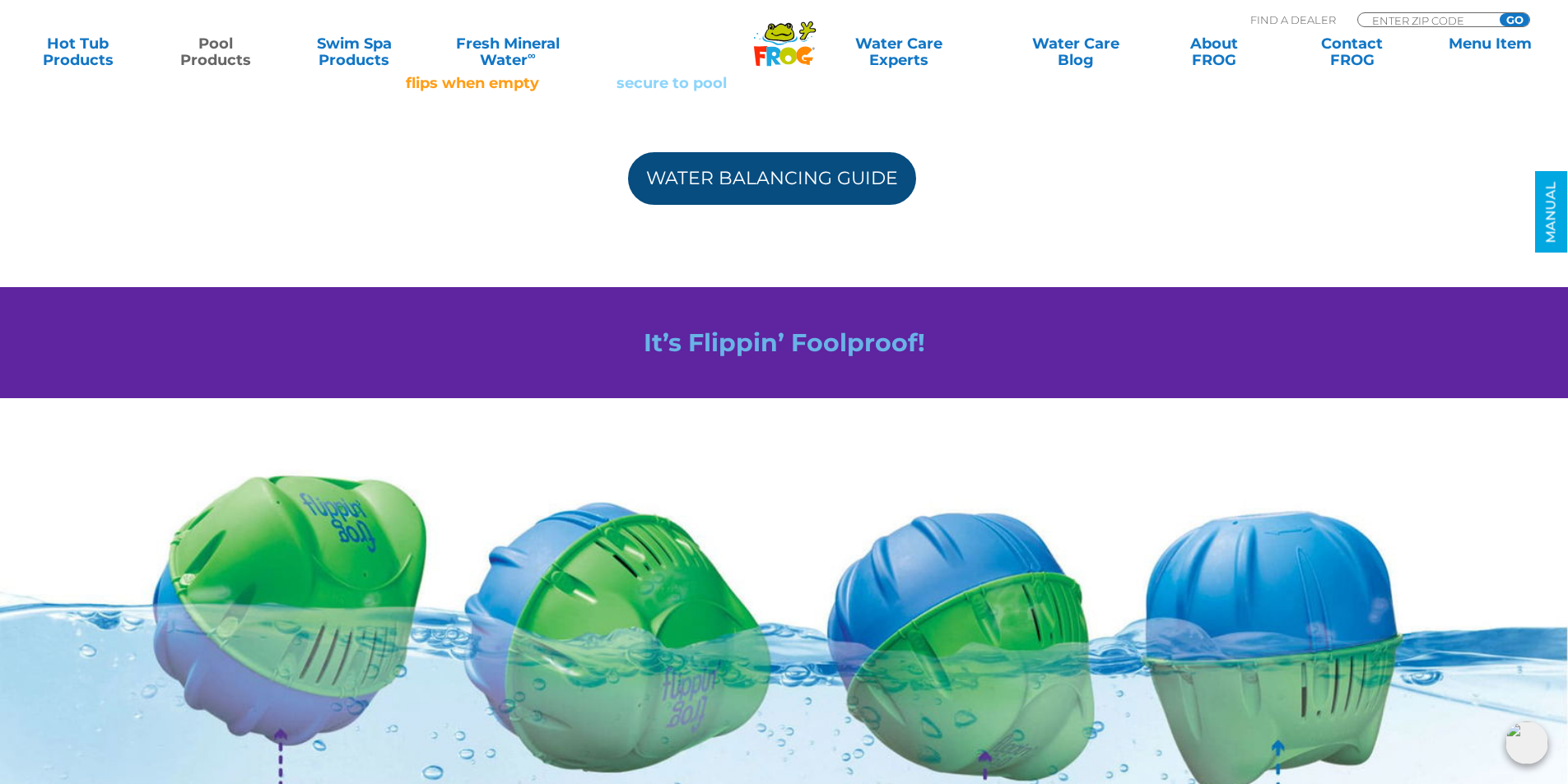
click at [753, 191] on link "Water Balancing Guide" at bounding box center [772, 179] width 288 height 53
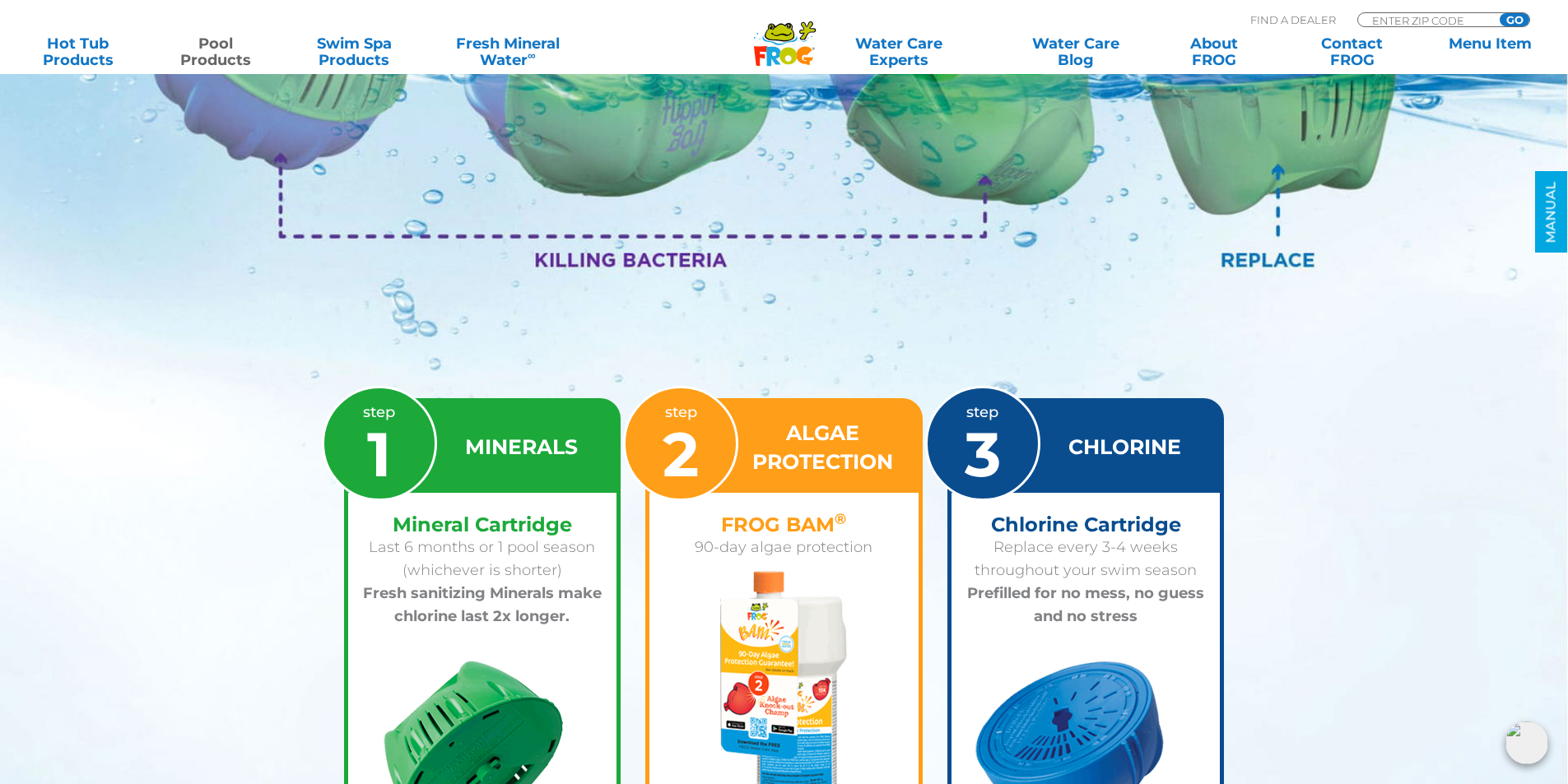
click at [495, 489] on div "MINERALS" at bounding box center [483, 447] width 270 height 91
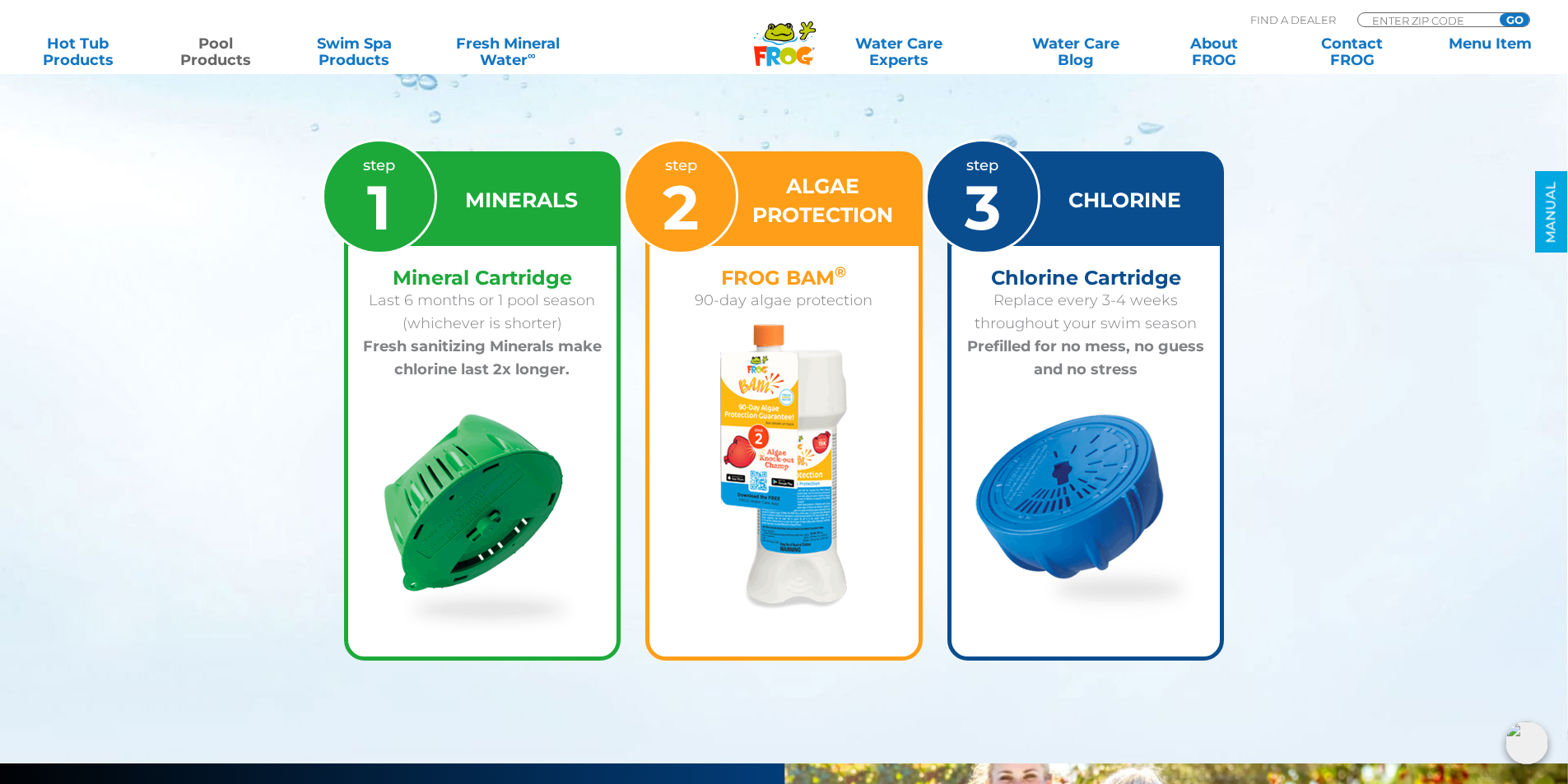
click at [478, 426] on img at bounding box center [483, 524] width 198 height 222
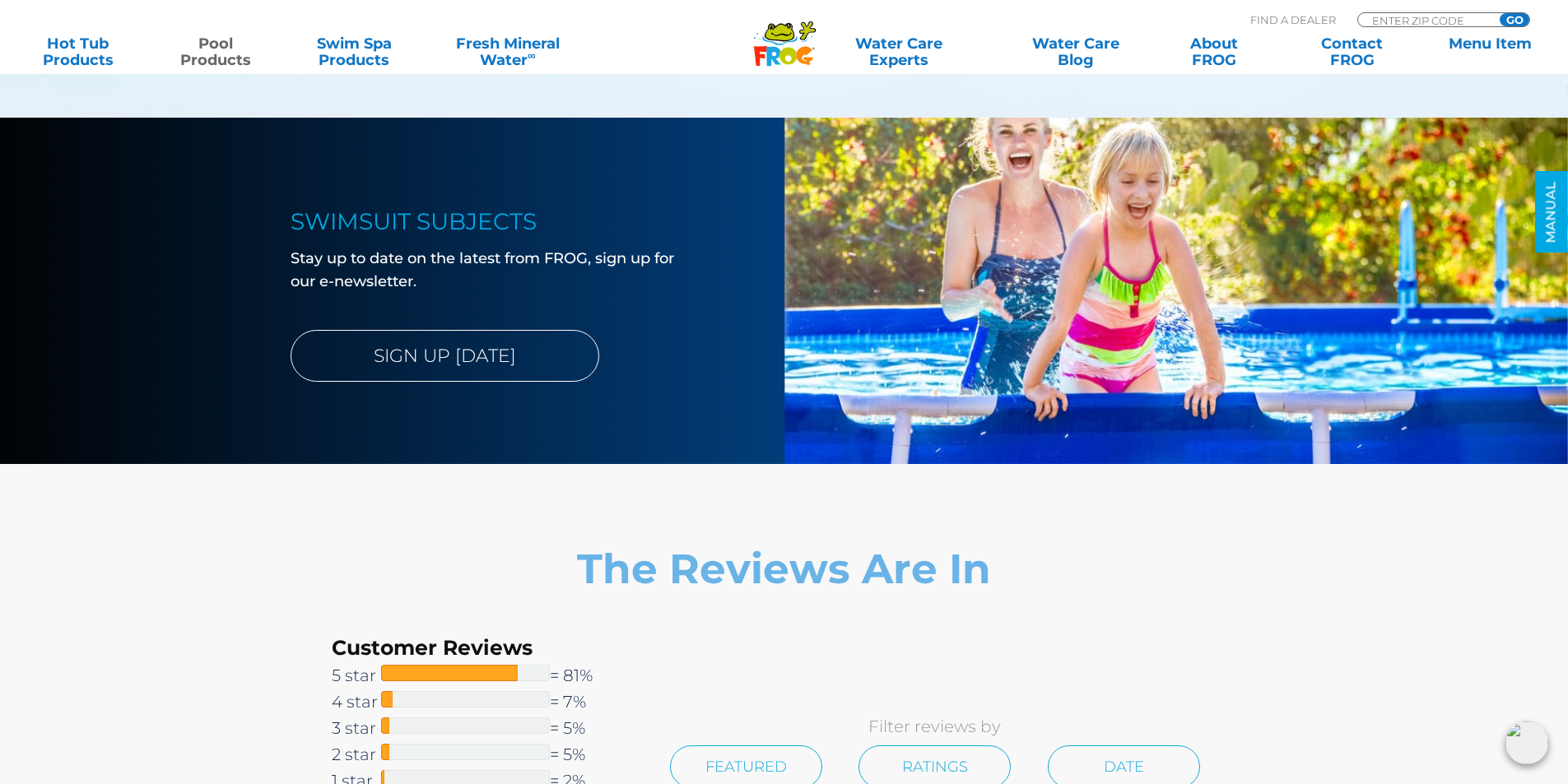
scroll to position [3044, 0]
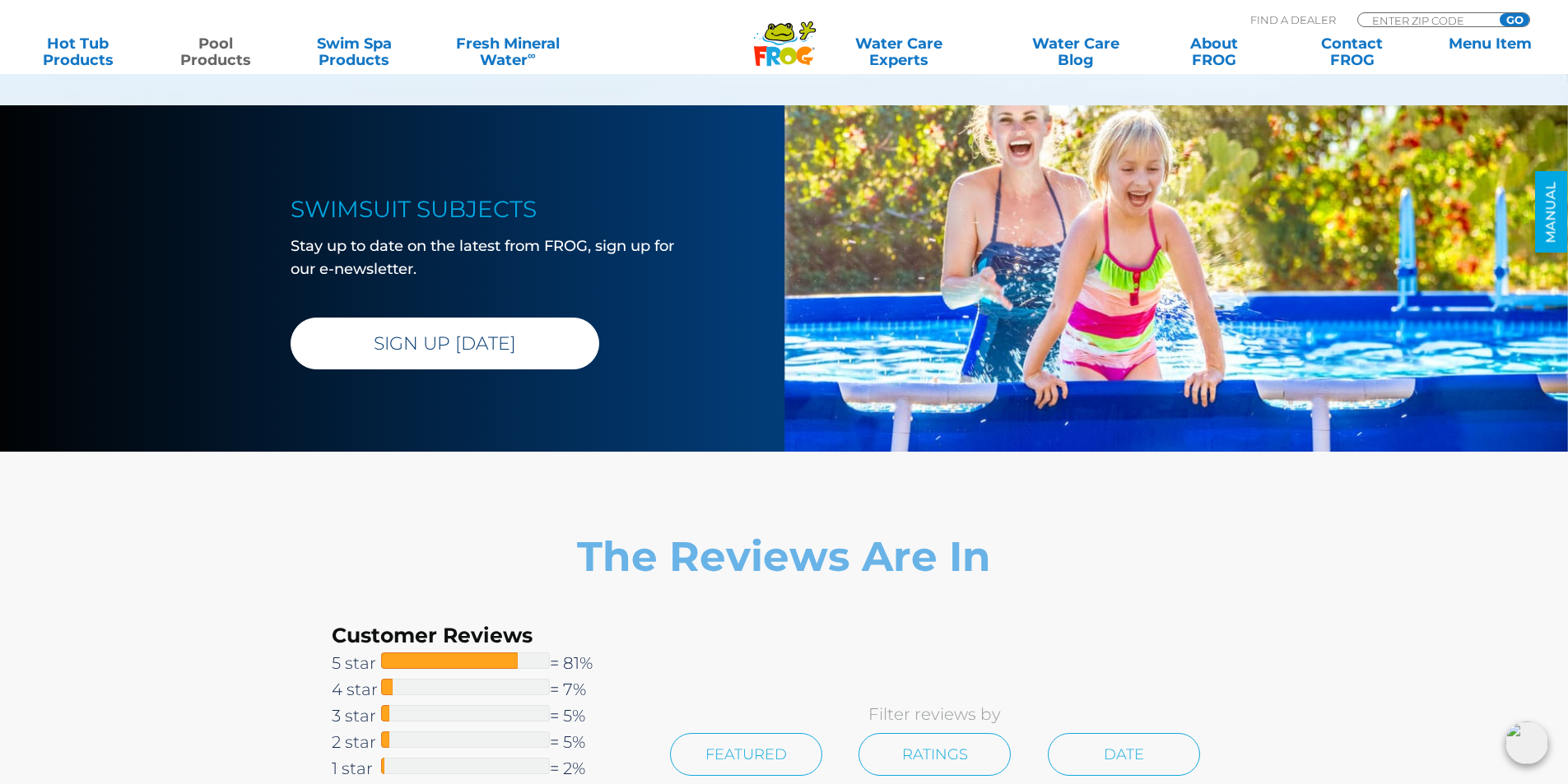
click at [431, 344] on link "SIGN UP TODAY" at bounding box center [445, 343] width 309 height 52
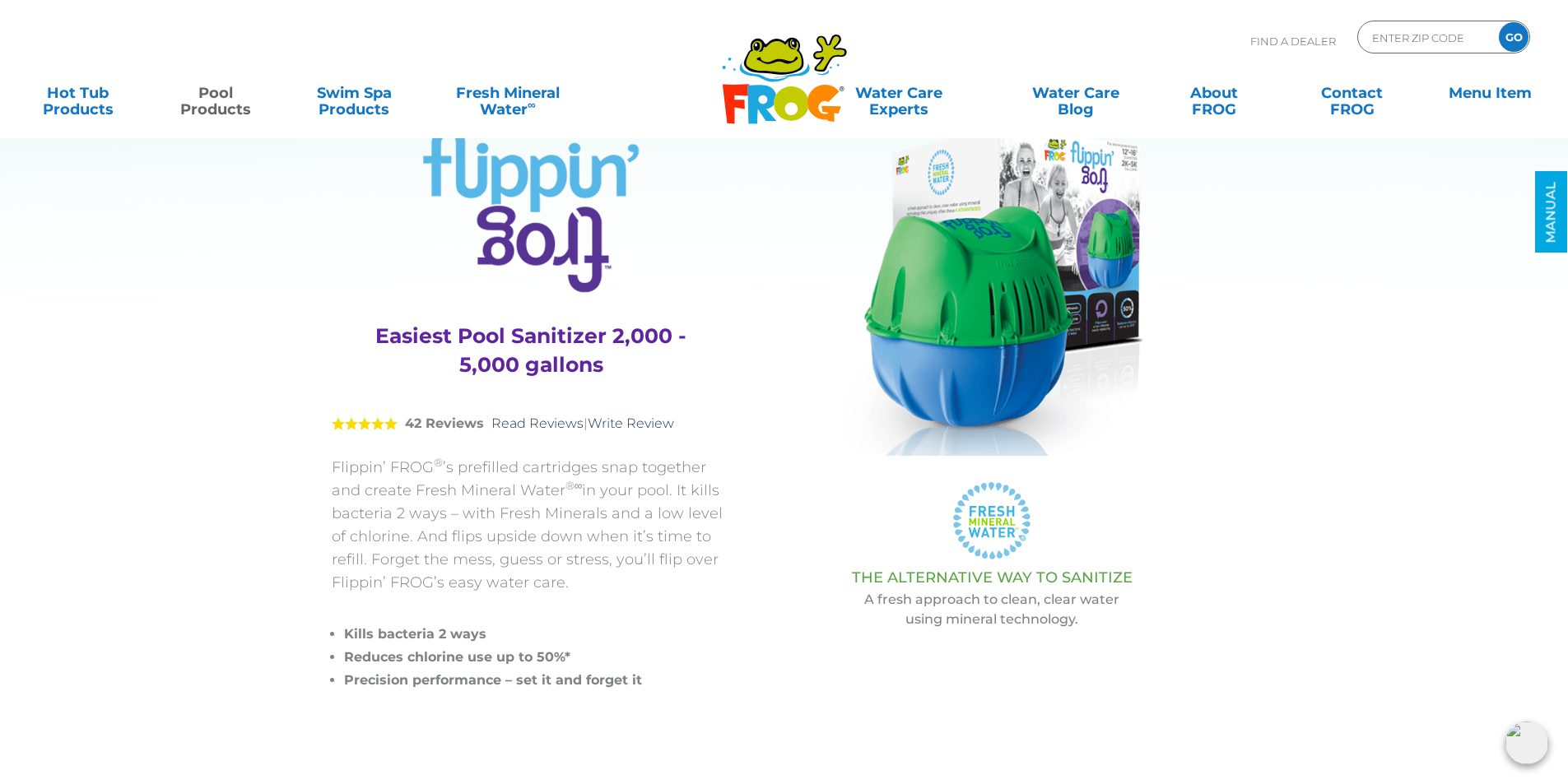
scroll to position [0, 0]
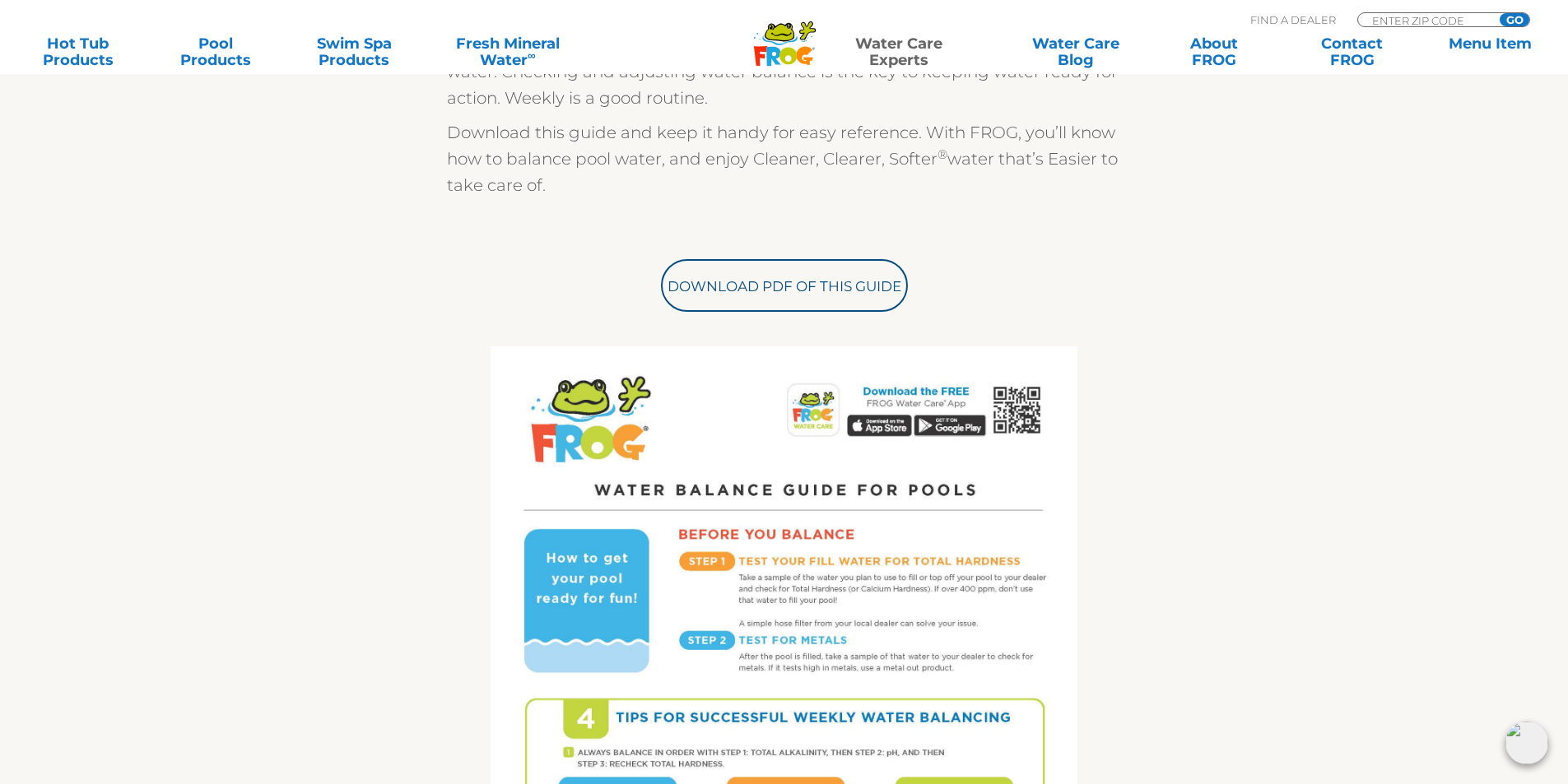
scroll to position [658, 0]
